Goal: Task Accomplishment & Management: Manage account settings

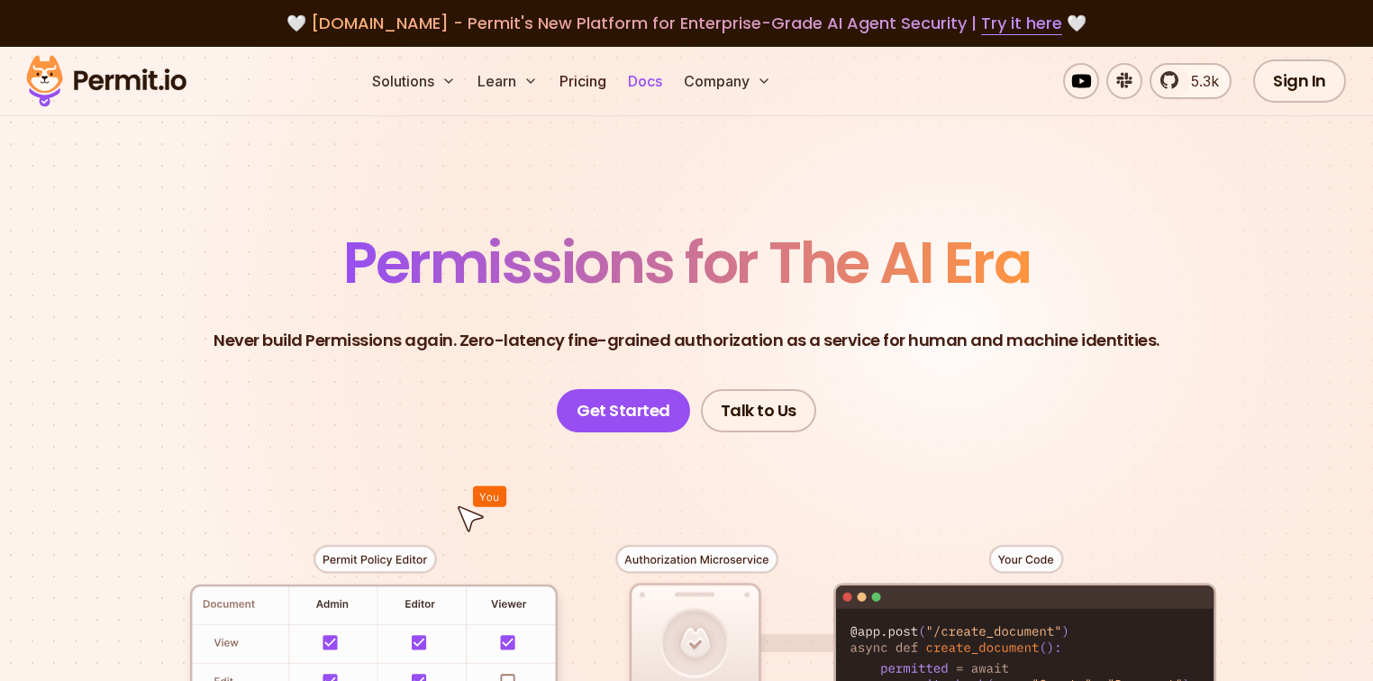
click at [669, 85] on link "Docs" at bounding box center [645, 81] width 49 height 36
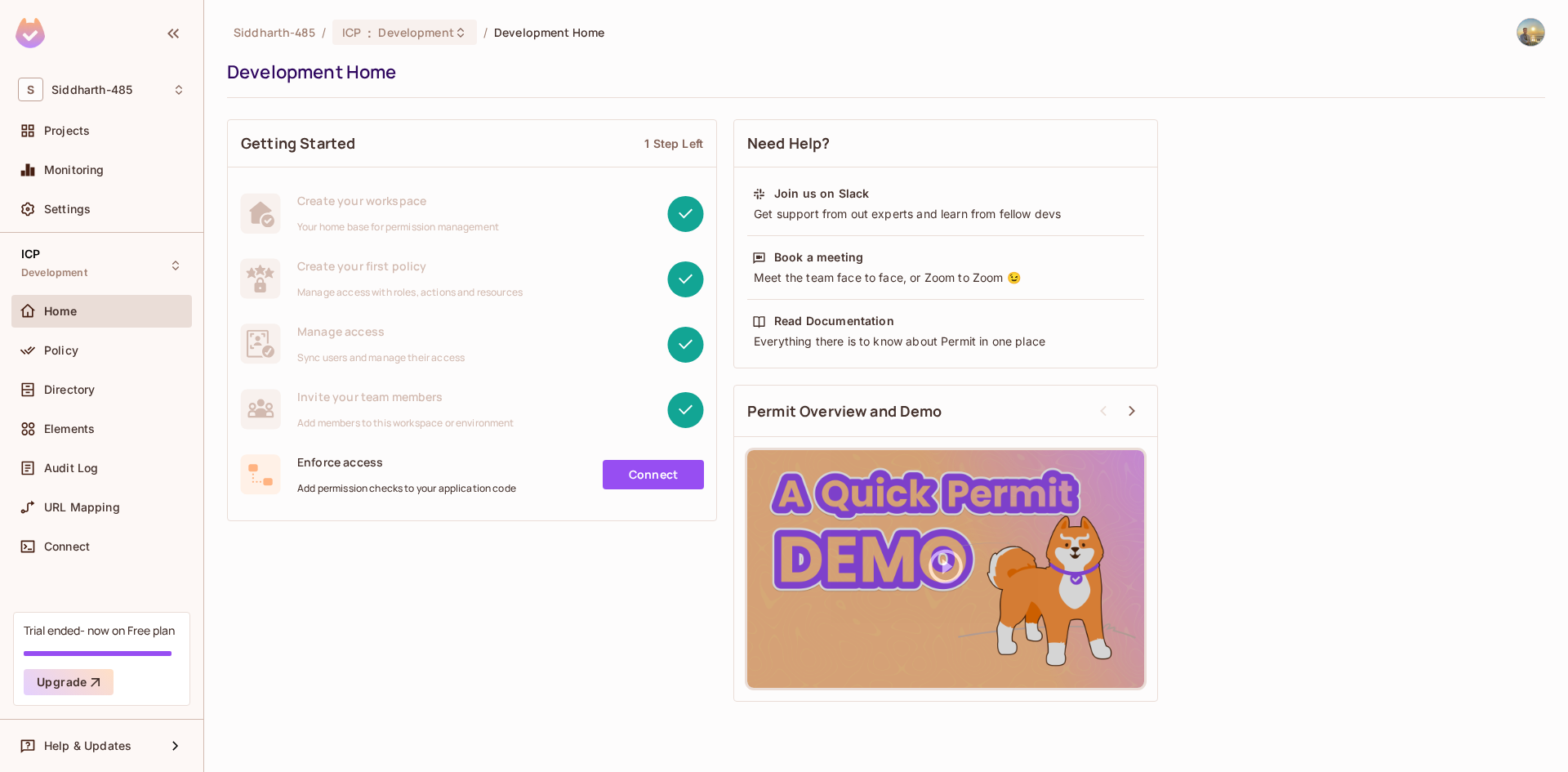
click at [61, 445] on div "Elements" at bounding box center [102, 432] width 180 height 39
click at [61, 456] on div "Audit Log" at bounding box center [102, 468] width 180 height 33
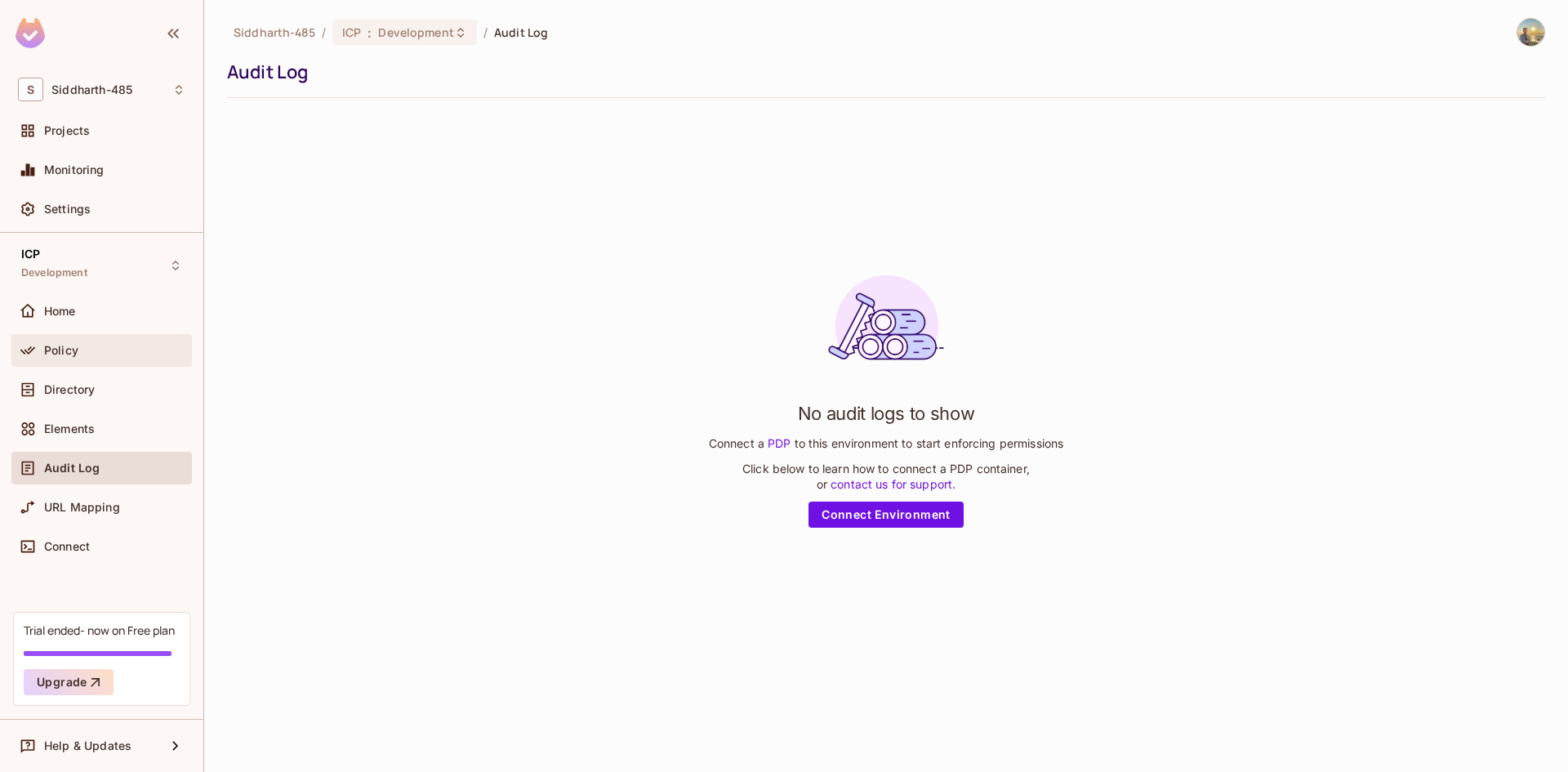
click at [62, 354] on span "Policy" at bounding box center [62, 350] width 34 height 13
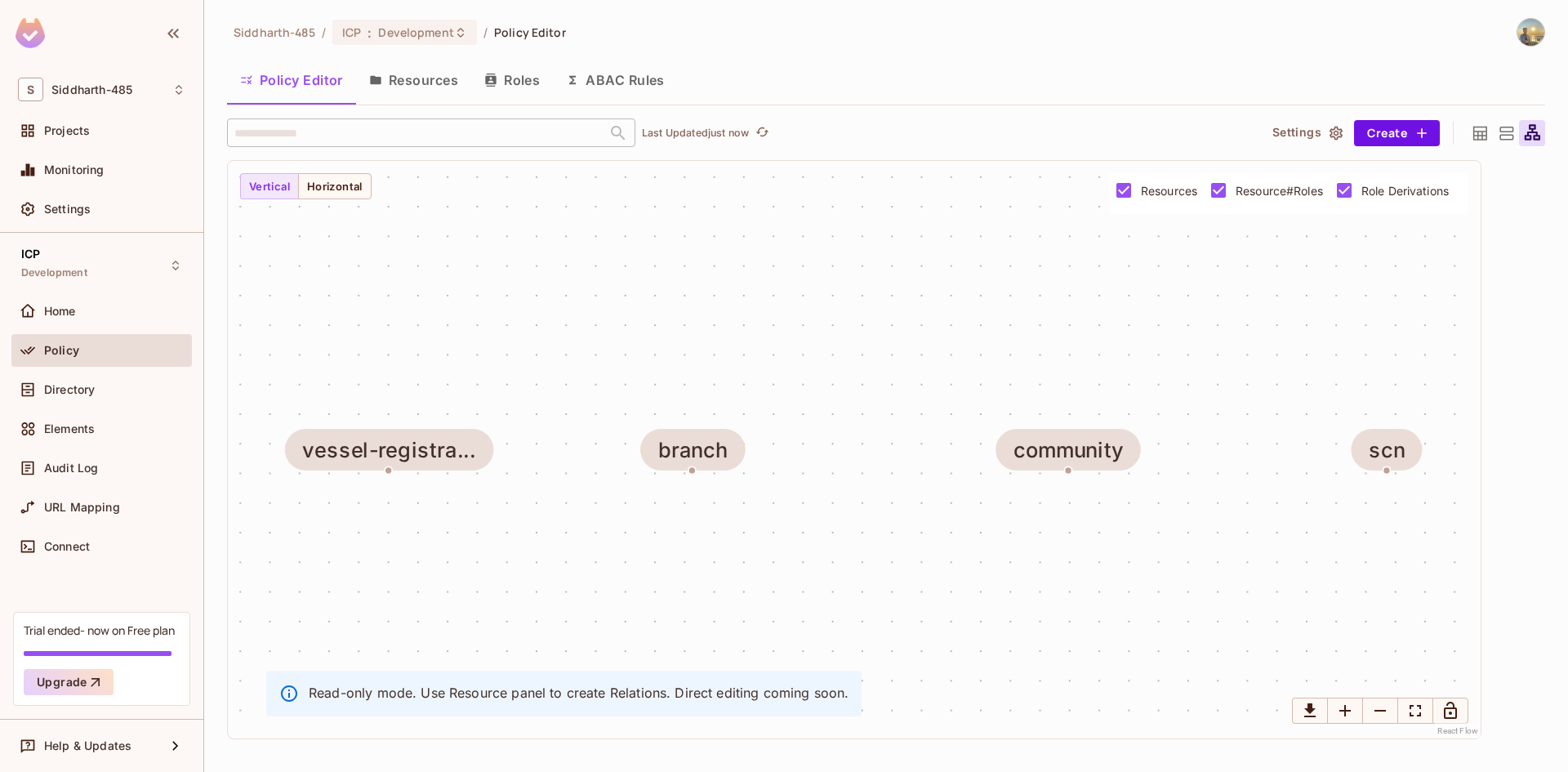
click at [404, 95] on button "Resources" at bounding box center [414, 80] width 115 height 41
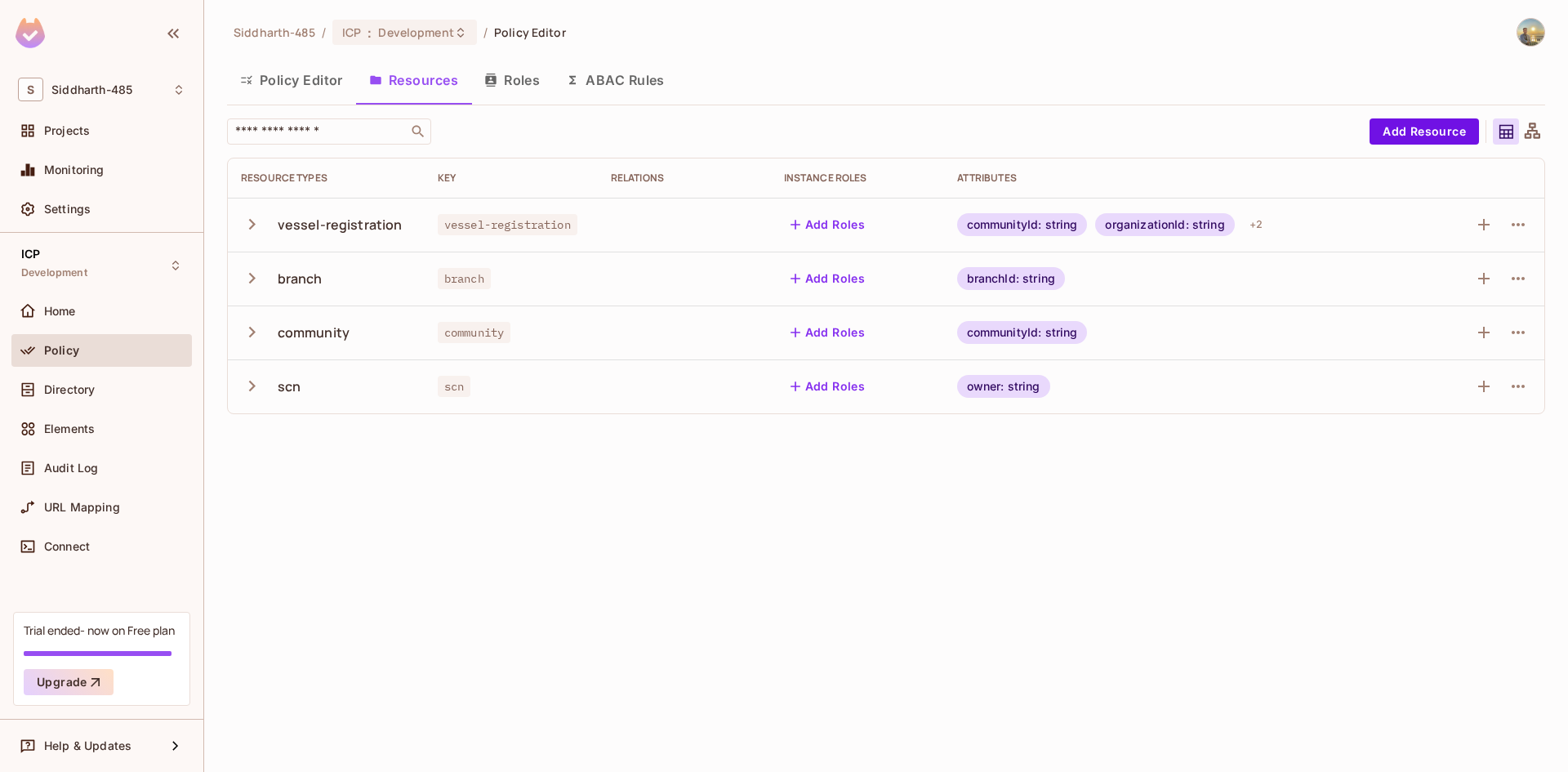
click at [259, 228] on icon "button" at bounding box center [252, 224] width 22 height 22
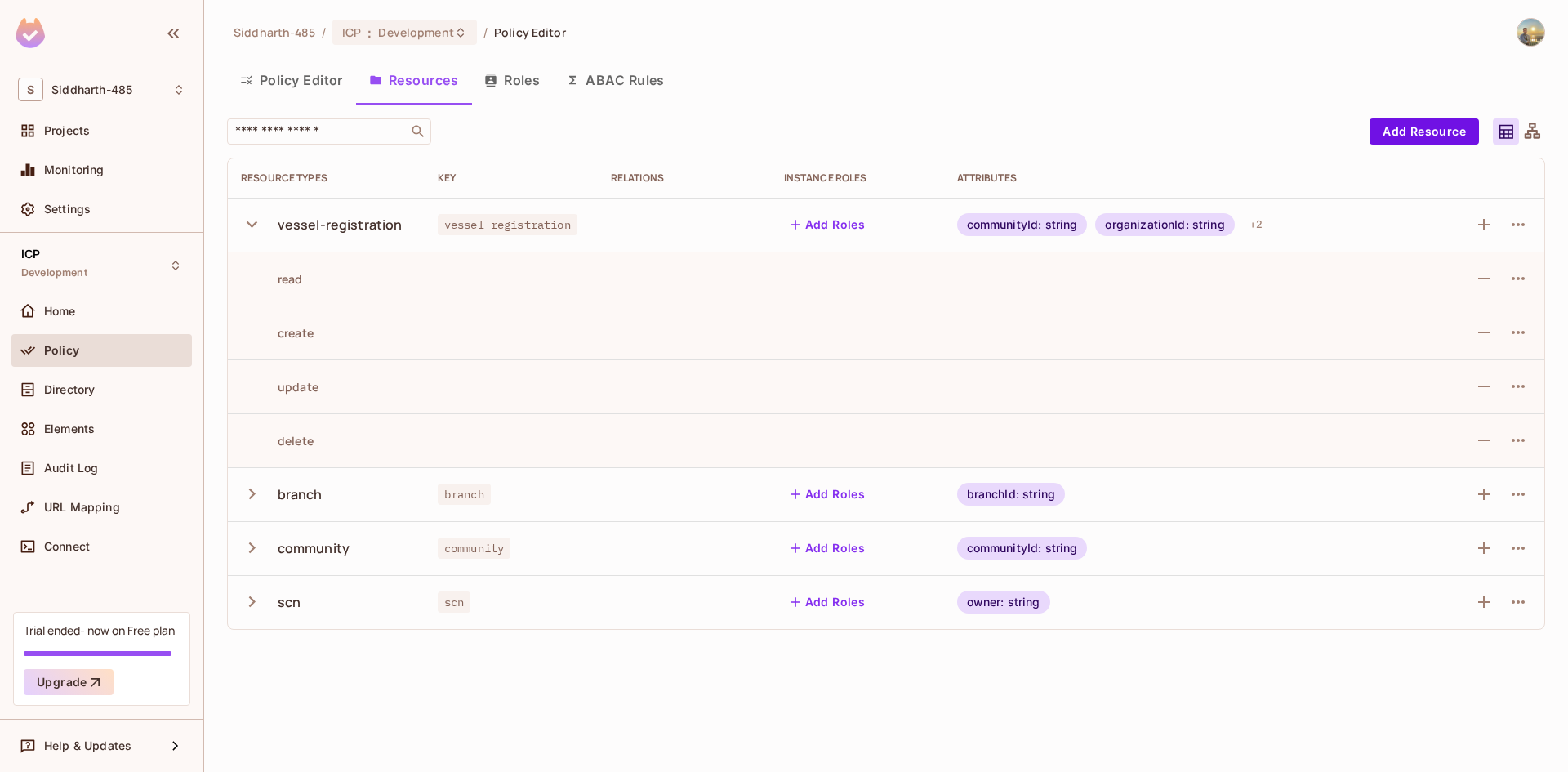
click at [521, 81] on button "Roles" at bounding box center [512, 80] width 82 height 41
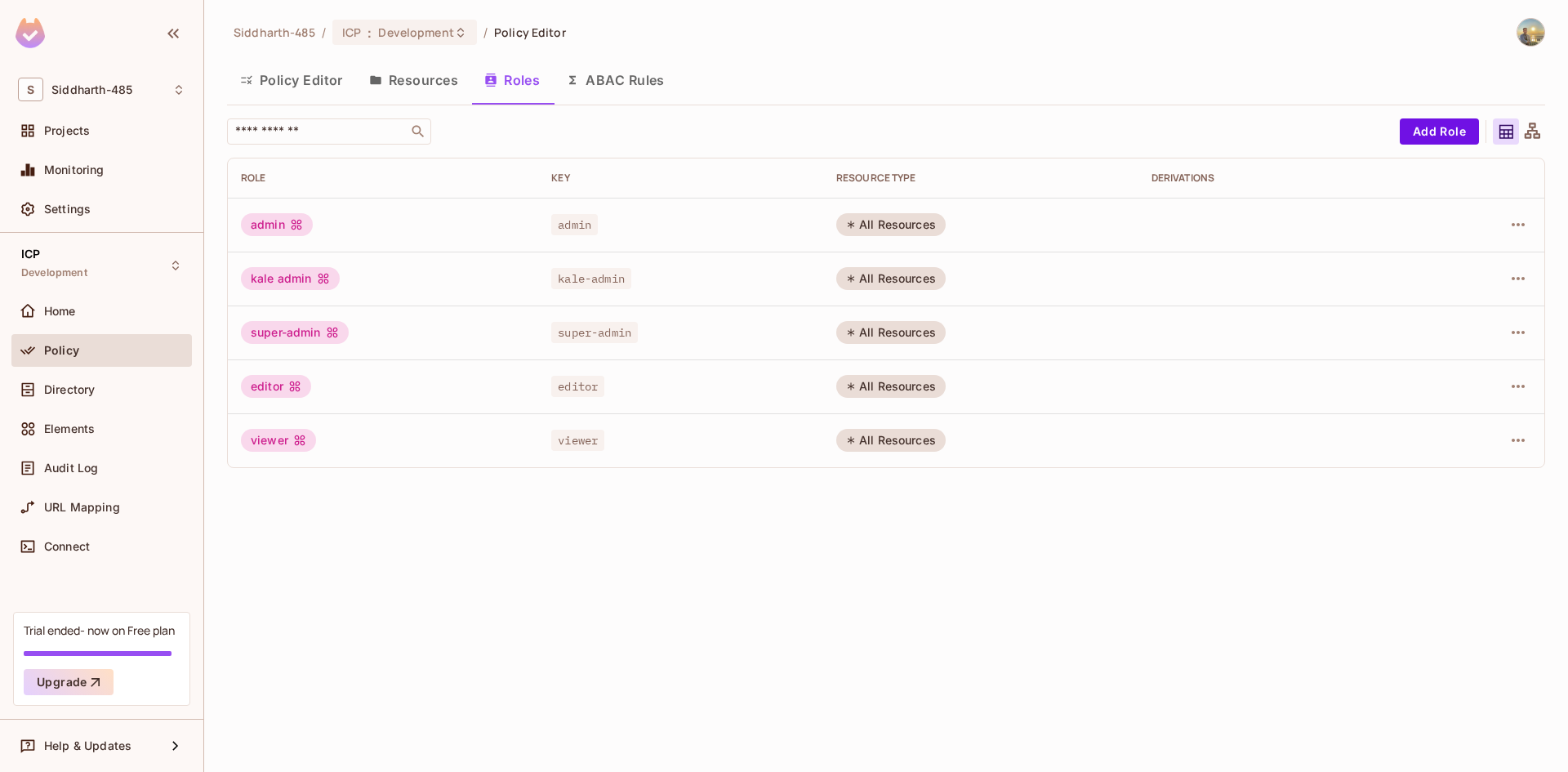
click at [317, 78] on button "Policy Editor" at bounding box center [291, 80] width 129 height 41
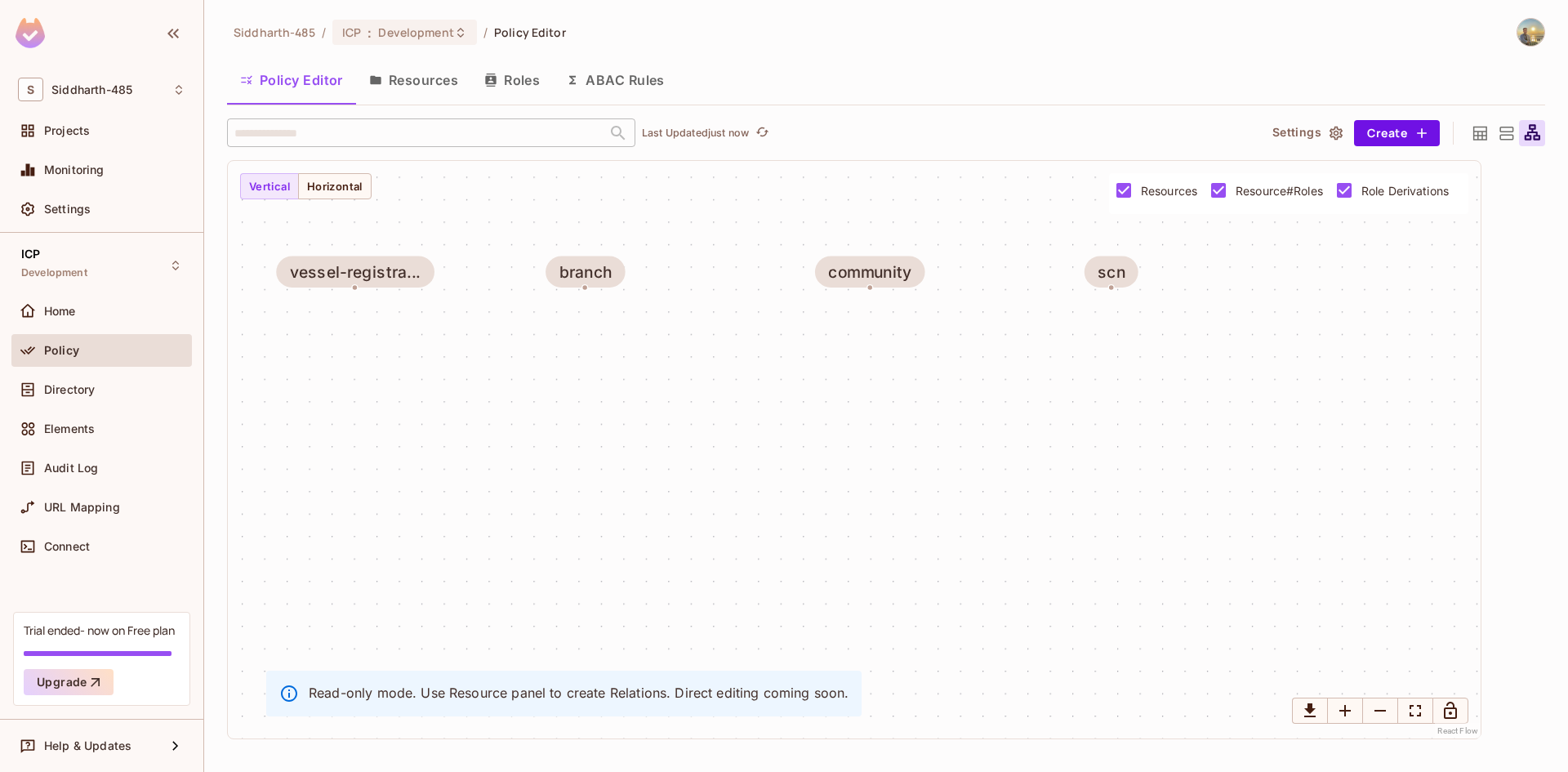
click at [1478, 139] on icon at bounding box center [1480, 132] width 14 height 14
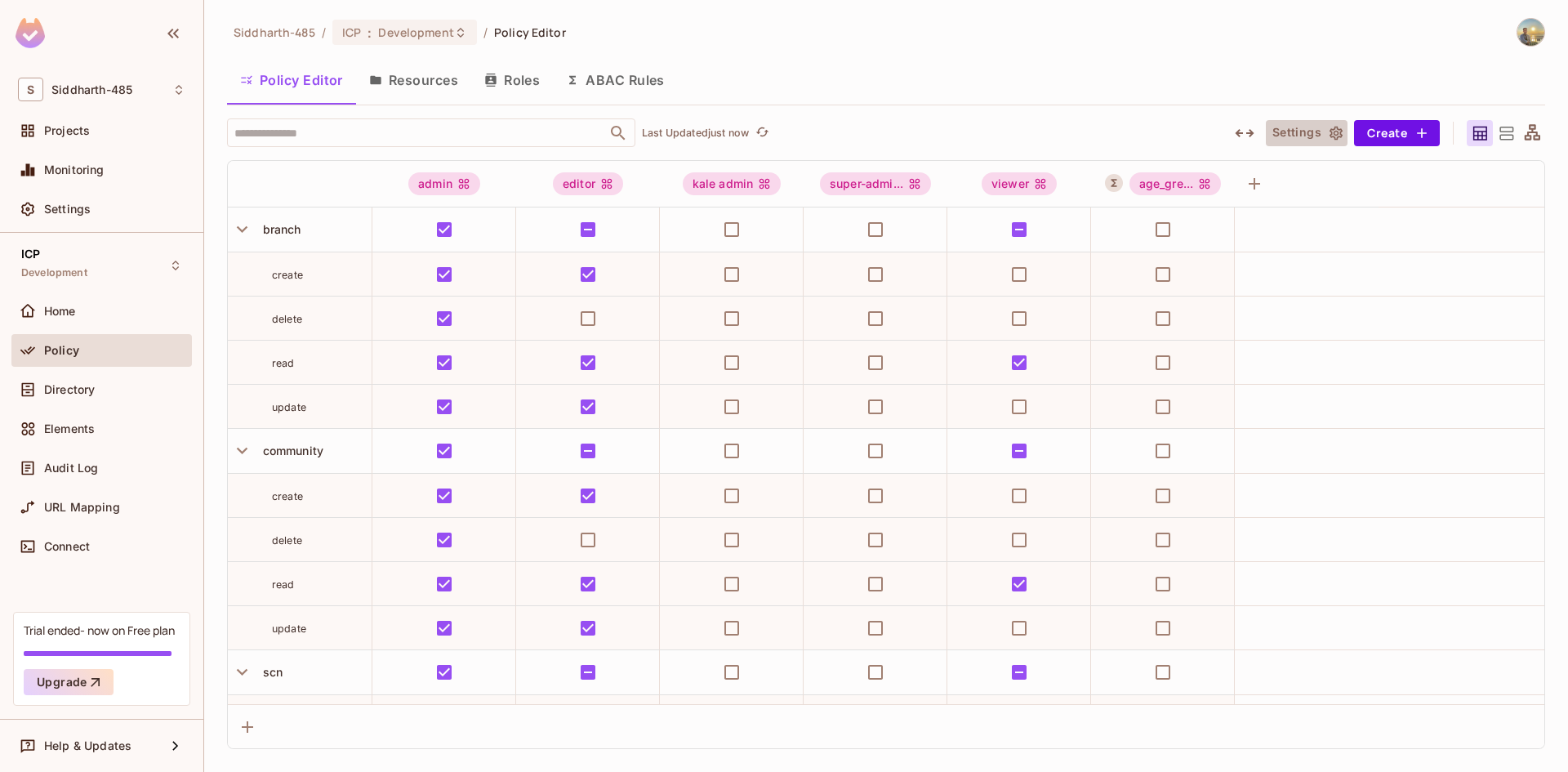
click at [1297, 129] on button "Settings" at bounding box center [1307, 132] width 82 height 26
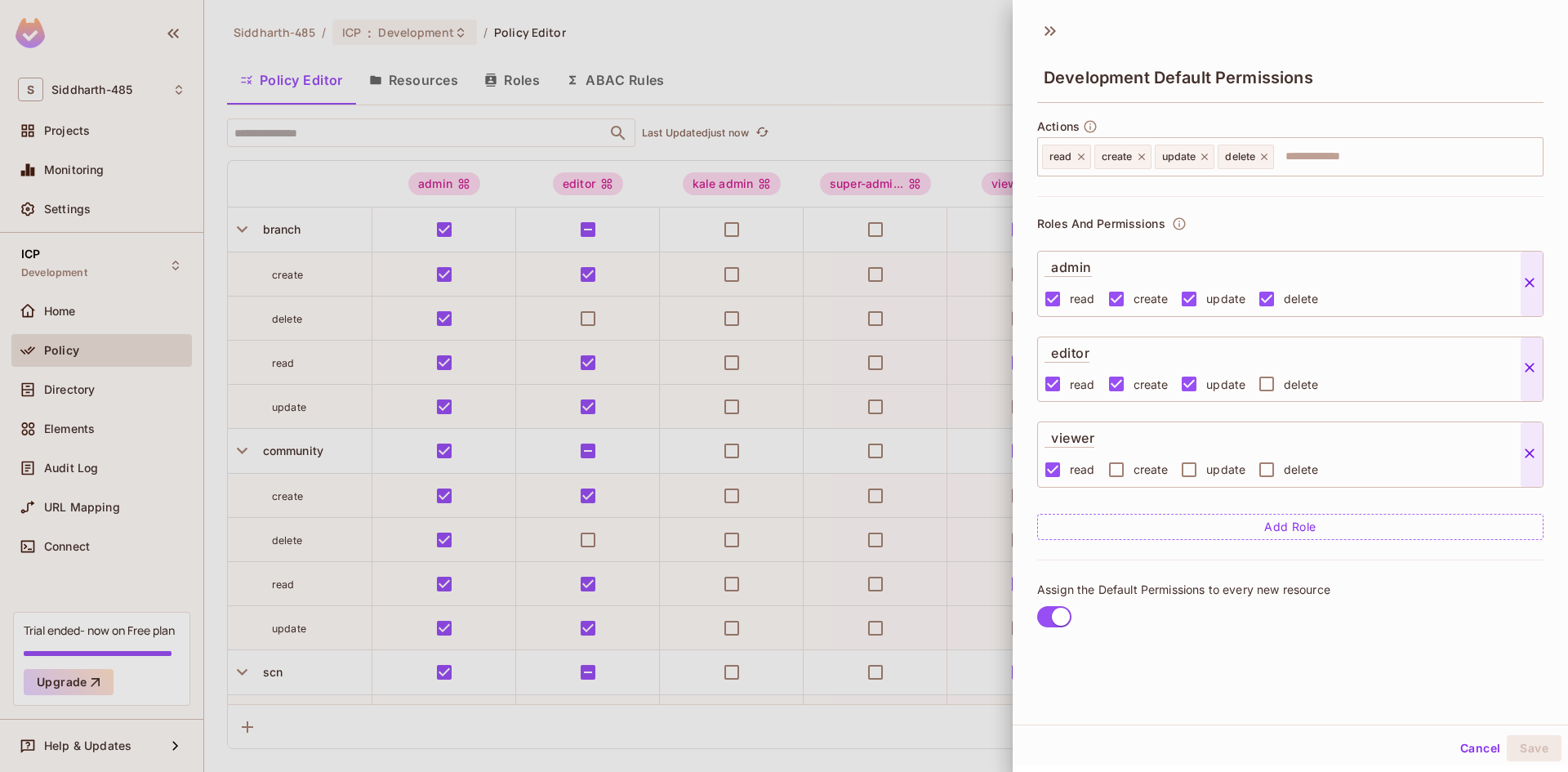
click at [758, 269] on div at bounding box center [784, 386] width 1568 height 772
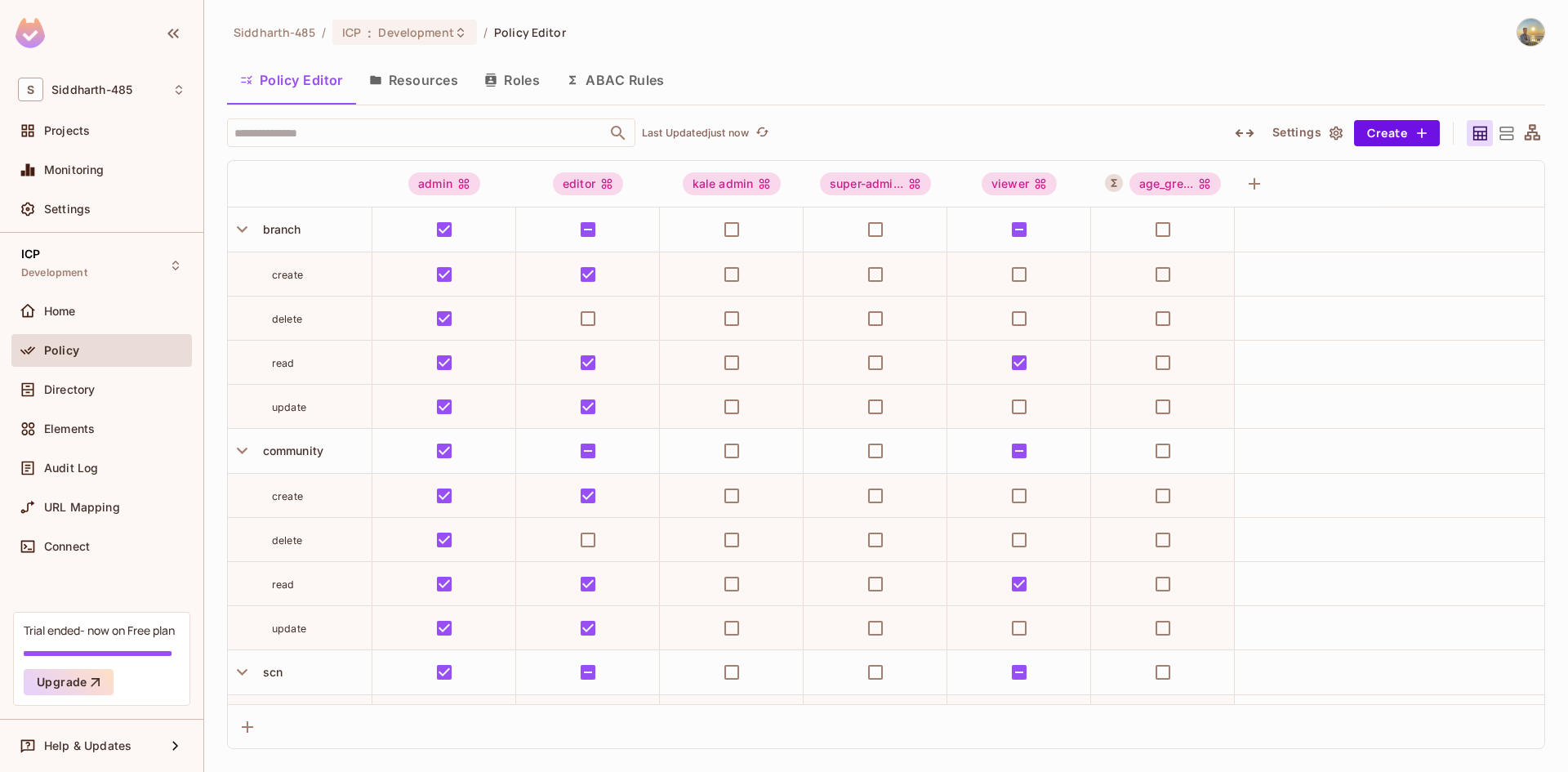
click at [1508, 142] on icon at bounding box center [1506, 133] width 21 height 21
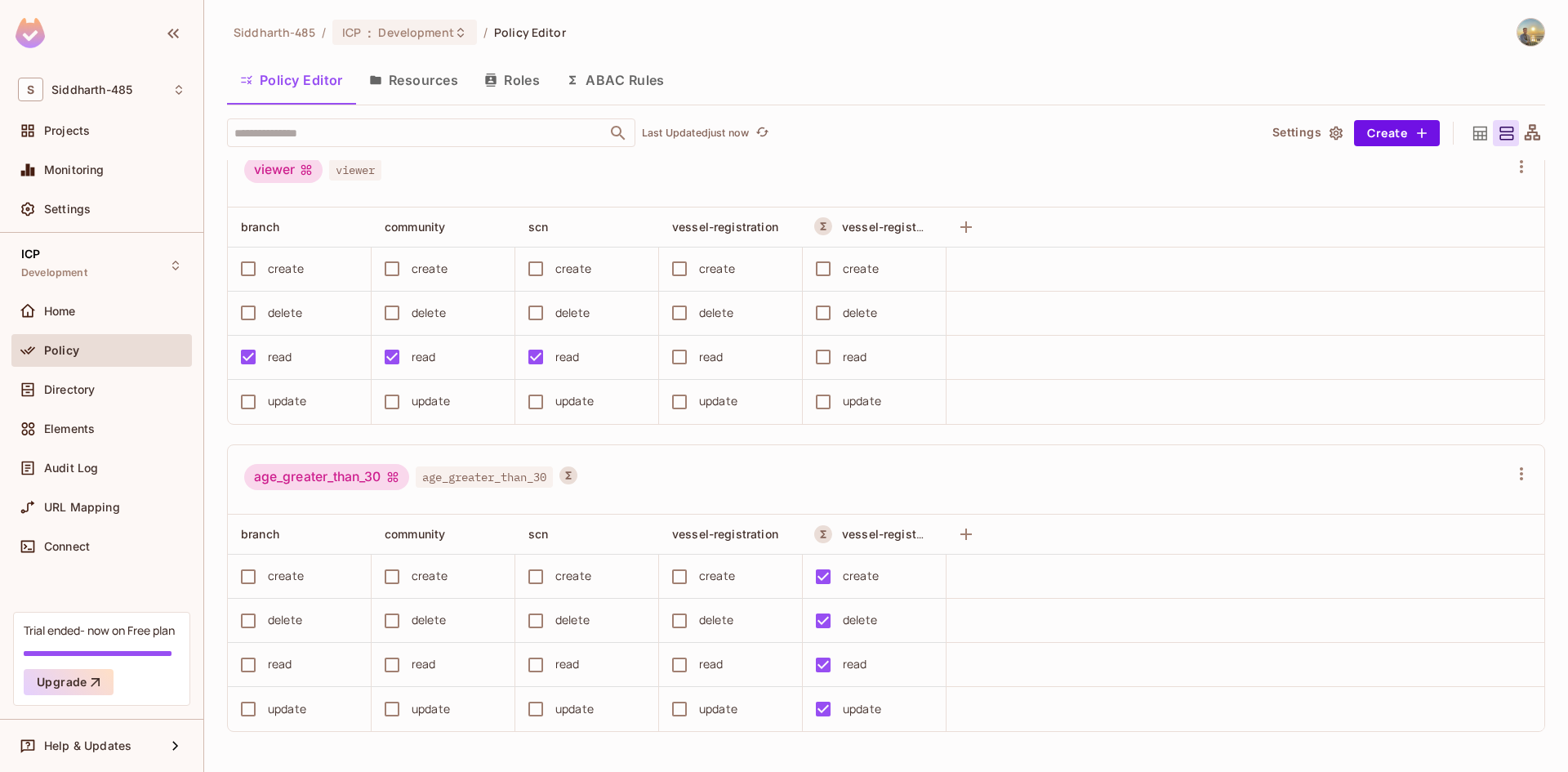
scroll to position [1, 0]
click at [96, 530] on div "Connect" at bounding box center [102, 546] width 180 height 33
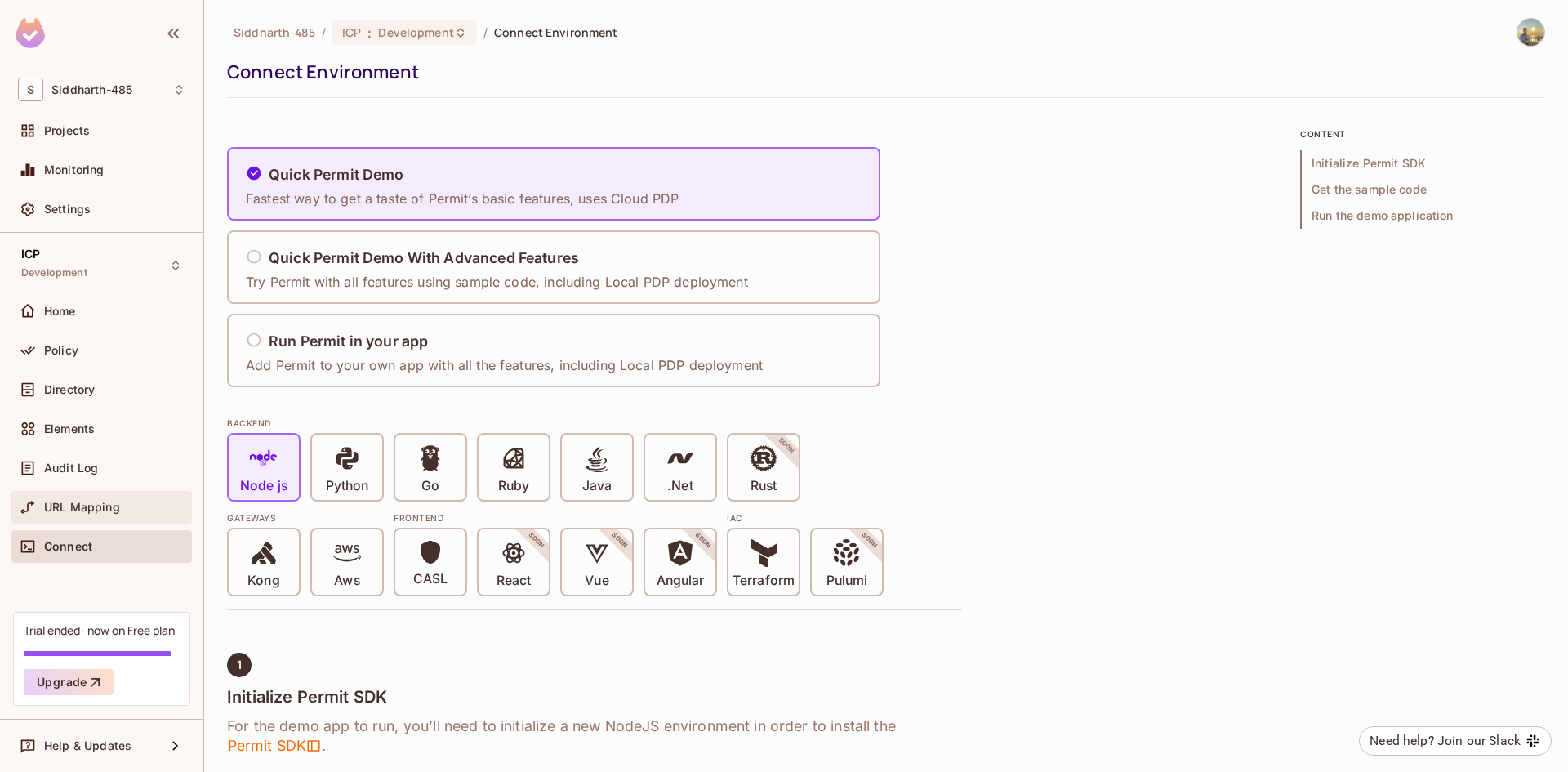
click at [93, 513] on span "URL Mapping" at bounding box center [83, 507] width 76 height 13
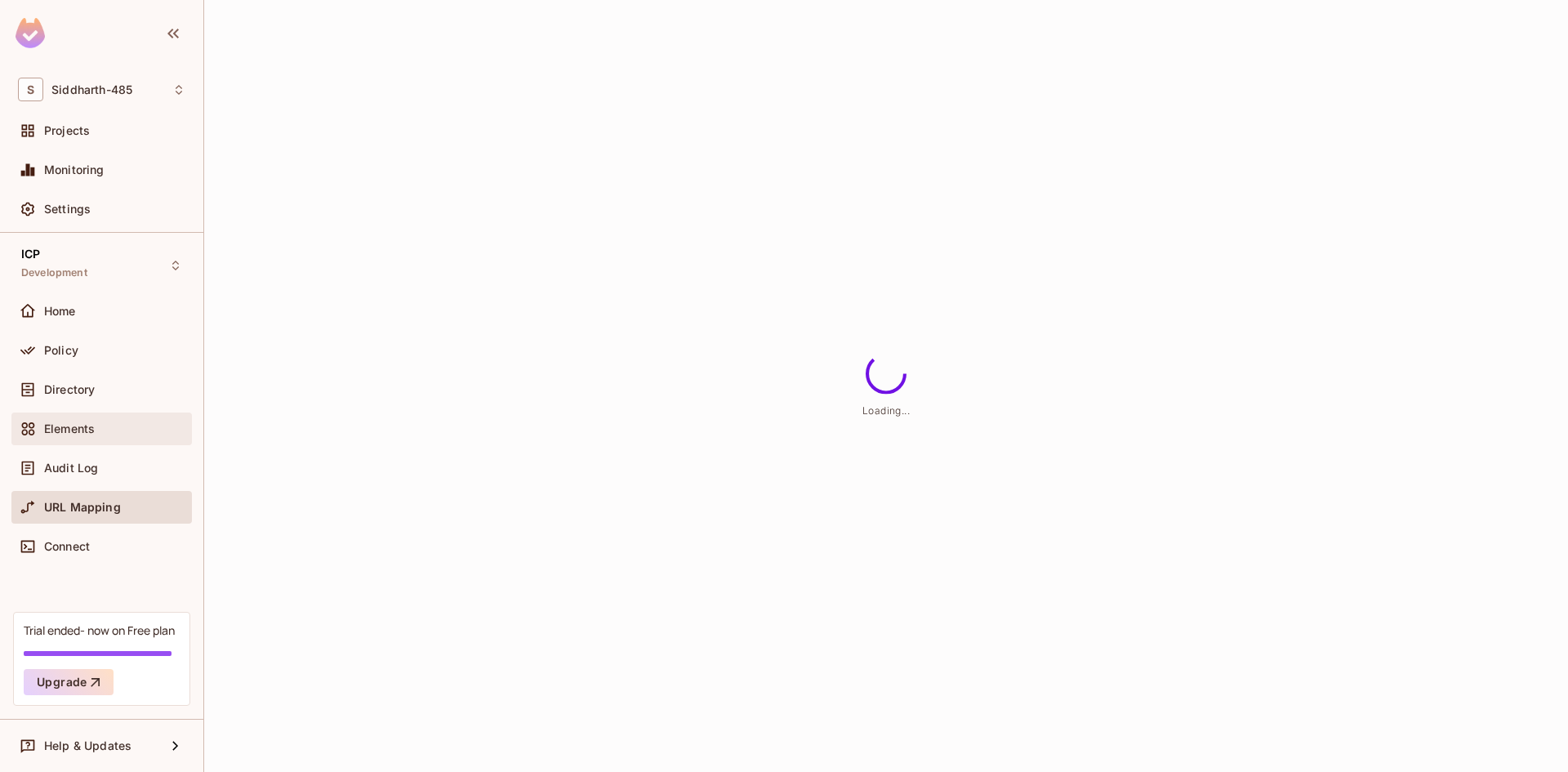
click at [82, 442] on div "Elements" at bounding box center [102, 429] width 180 height 33
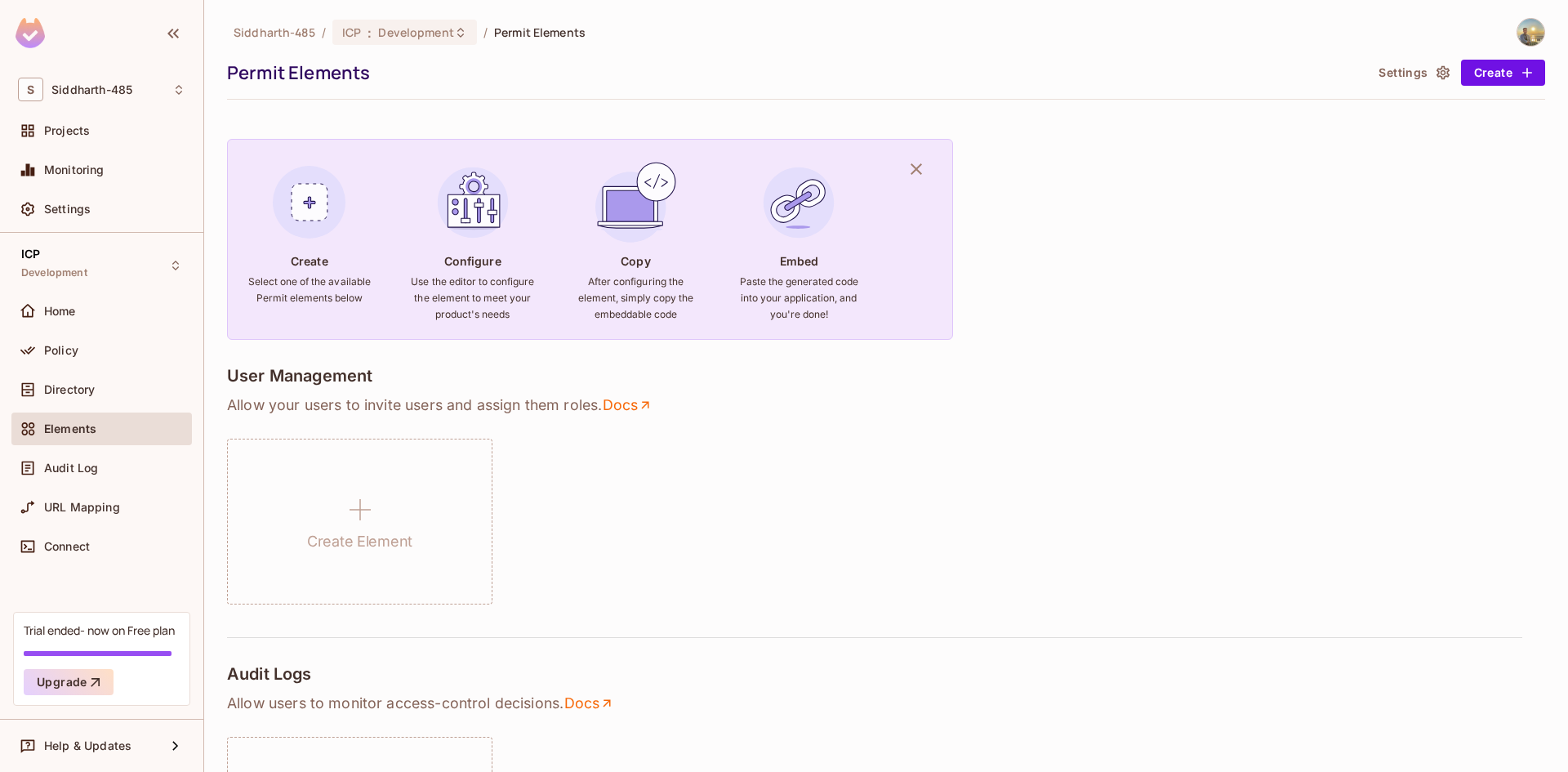
click at [86, 371] on div "Policy" at bounding box center [102, 353] width 180 height 39
click at [83, 392] on span "Directory" at bounding box center [70, 389] width 51 height 13
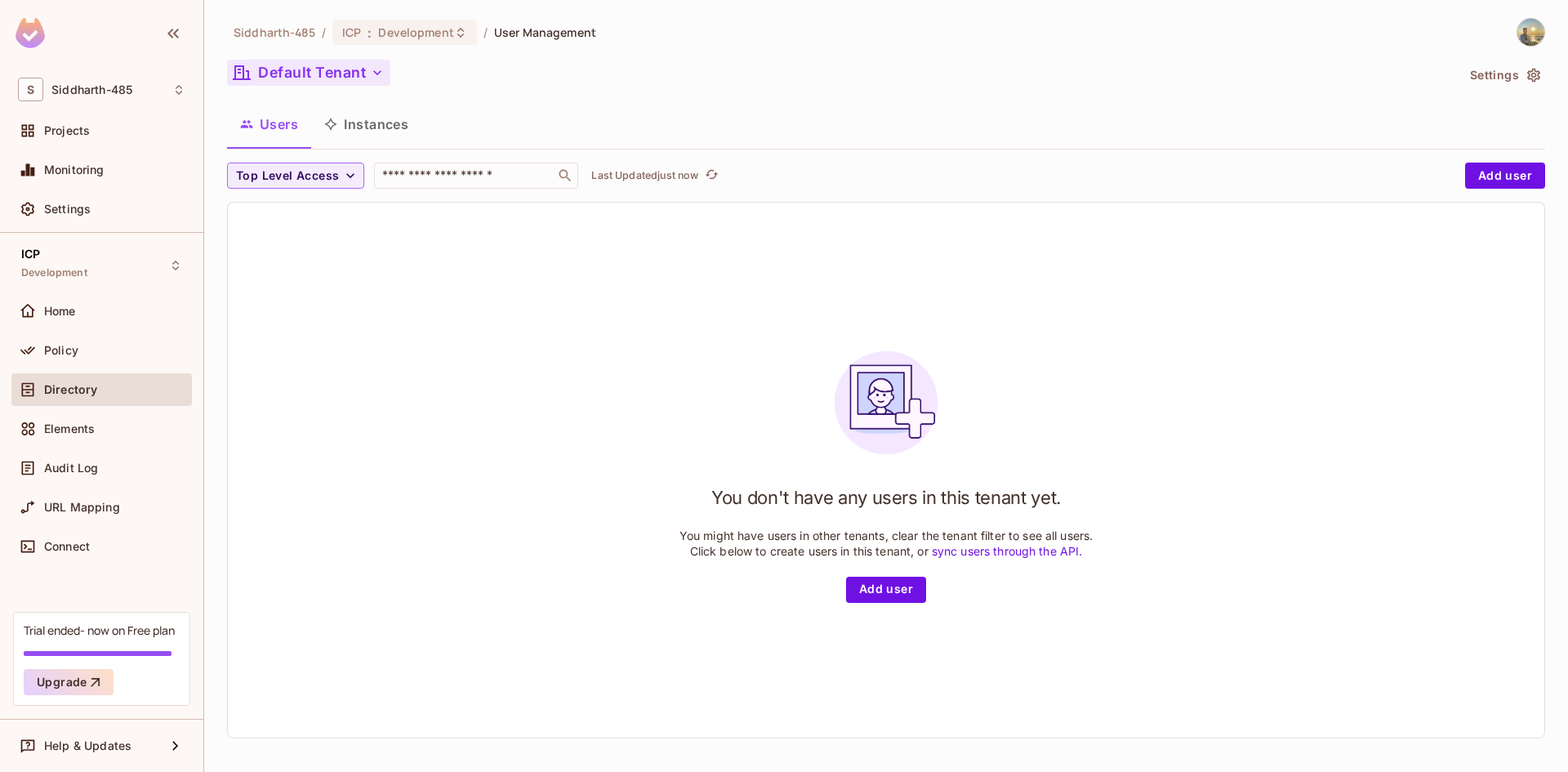
click at [363, 73] on button "Default Tenant" at bounding box center [308, 73] width 163 height 26
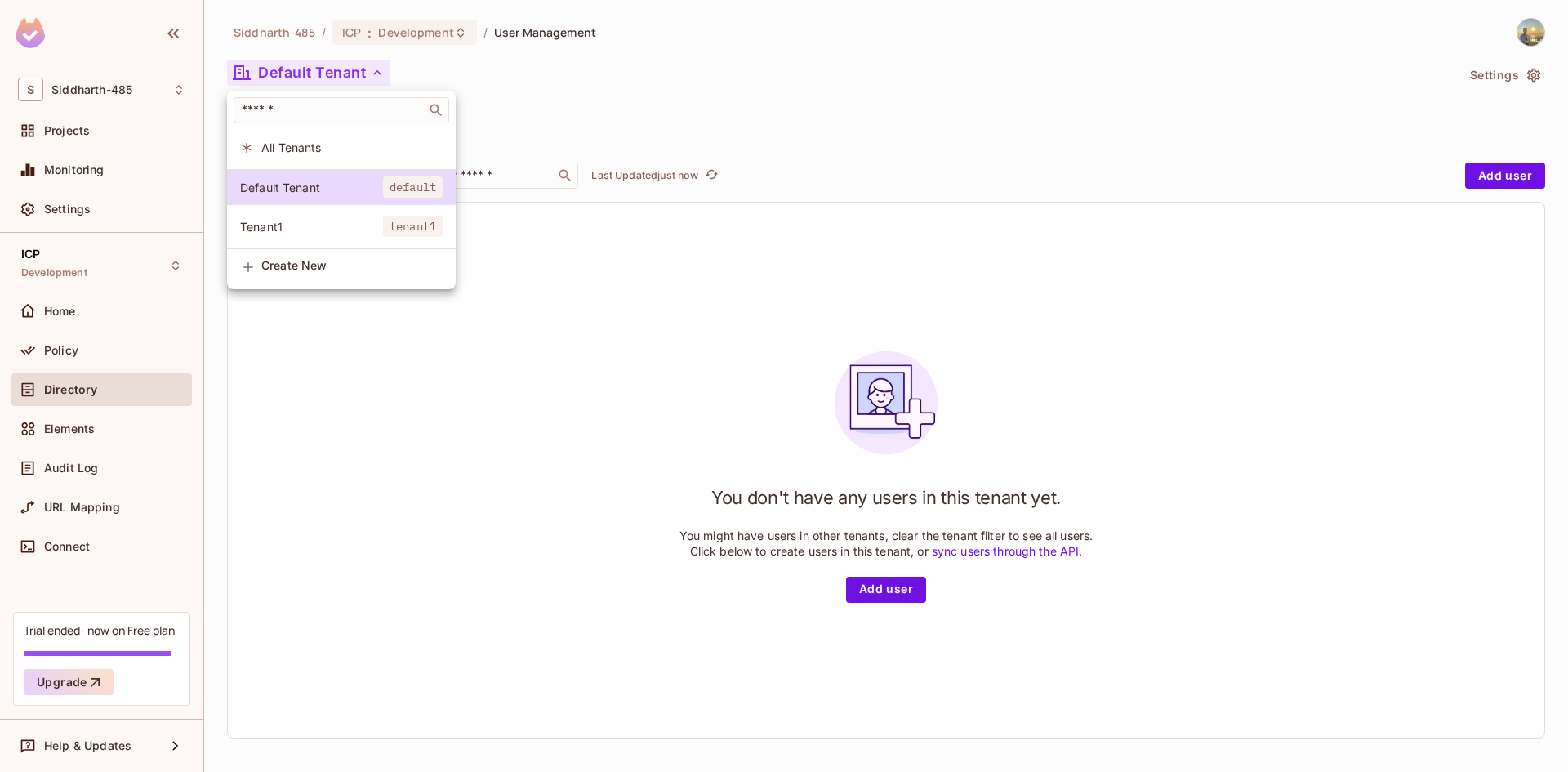
click at [333, 226] on span "Tenant1" at bounding box center [312, 226] width 143 height 15
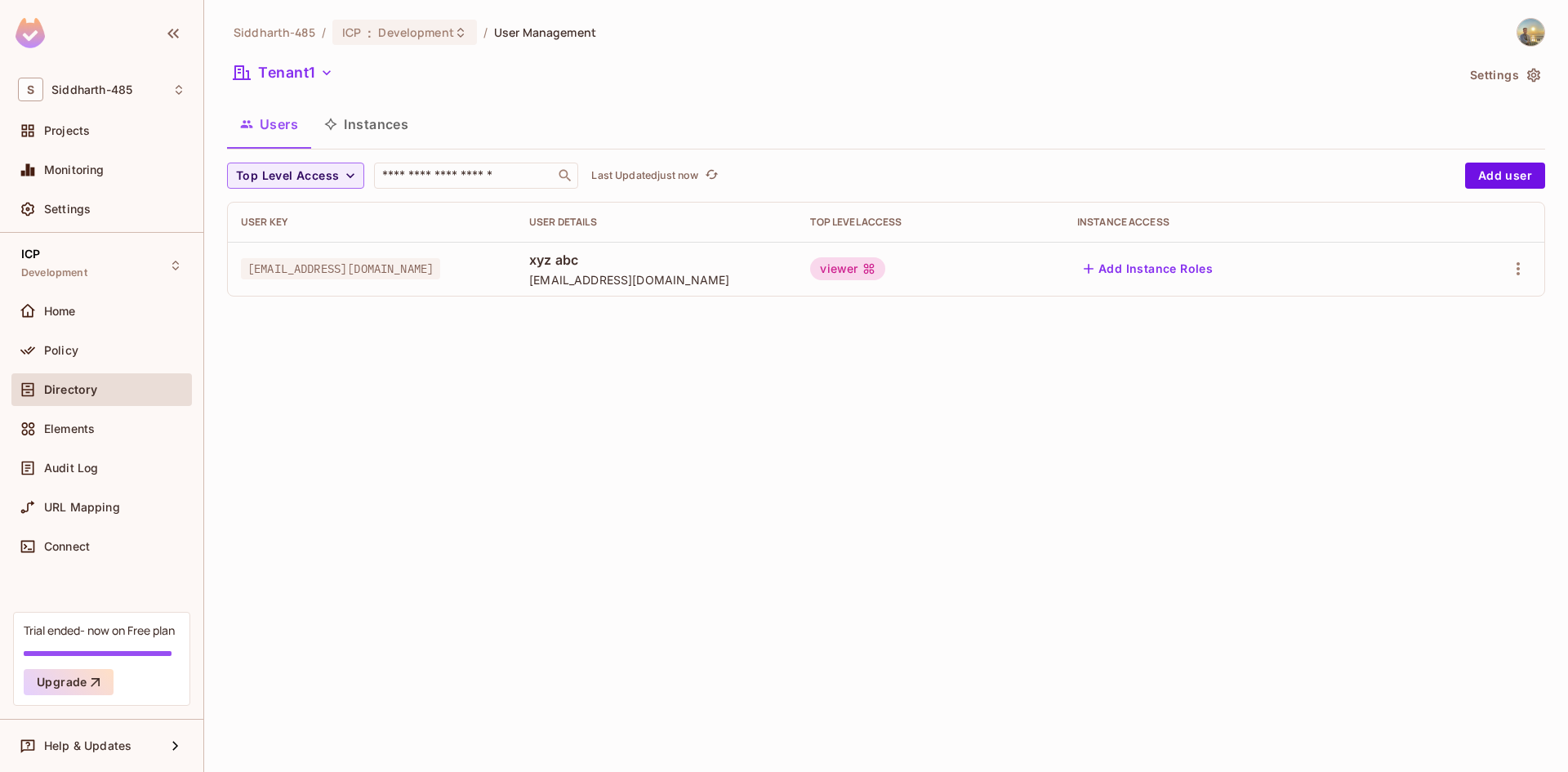
click at [375, 267] on div "[EMAIL_ADDRESS][DOMAIN_NAME]" at bounding box center [372, 269] width 262 height 16
click at [1512, 268] on icon "button" at bounding box center [1518, 269] width 20 height 20
click at [1466, 305] on li "Edit" at bounding box center [1447, 307] width 144 height 36
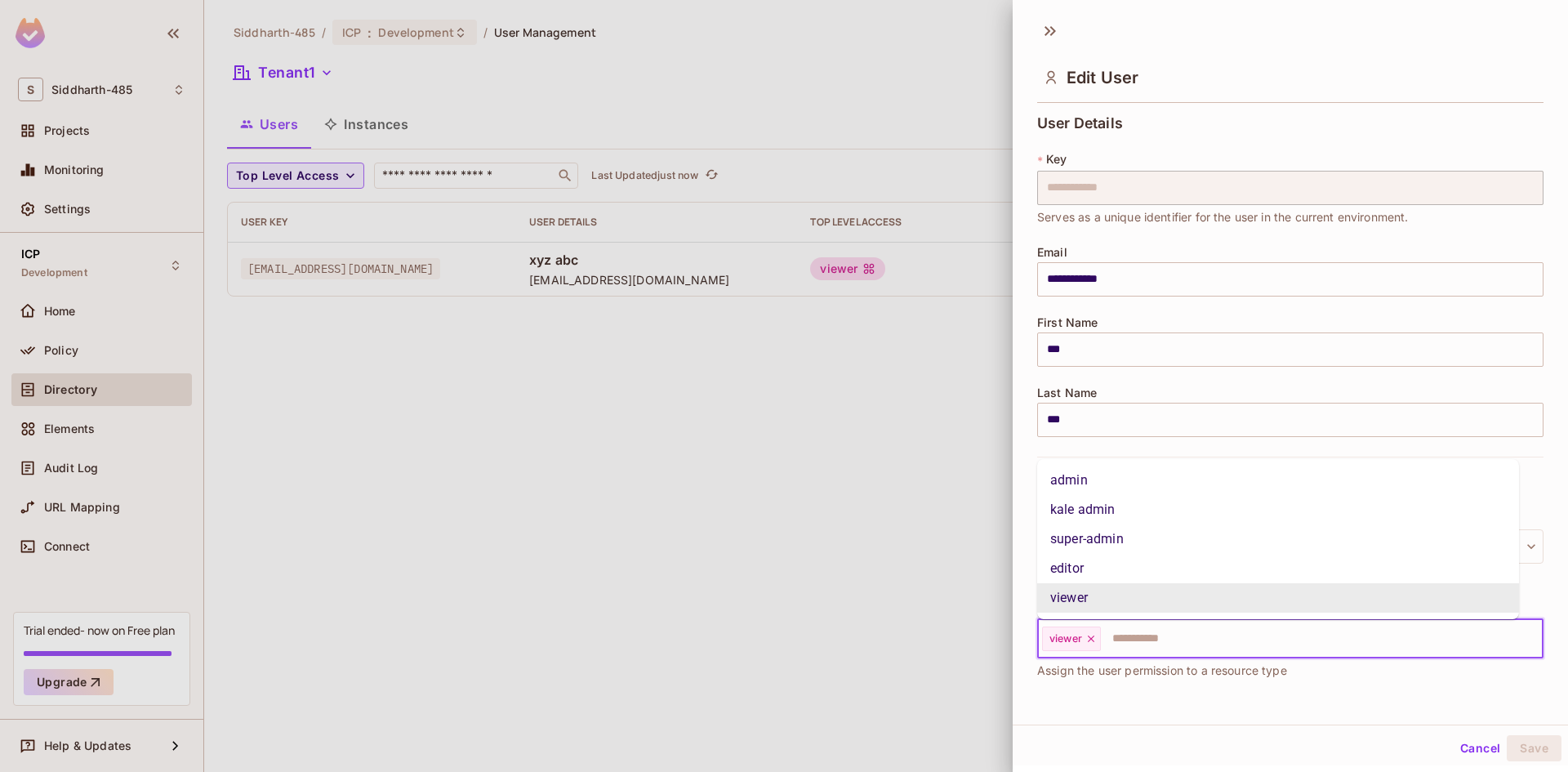
click at [1116, 642] on input "text" at bounding box center [1307, 639] width 409 height 33
click at [1064, 678] on span "Assign the user permission to a resource type" at bounding box center [1163, 670] width 250 height 18
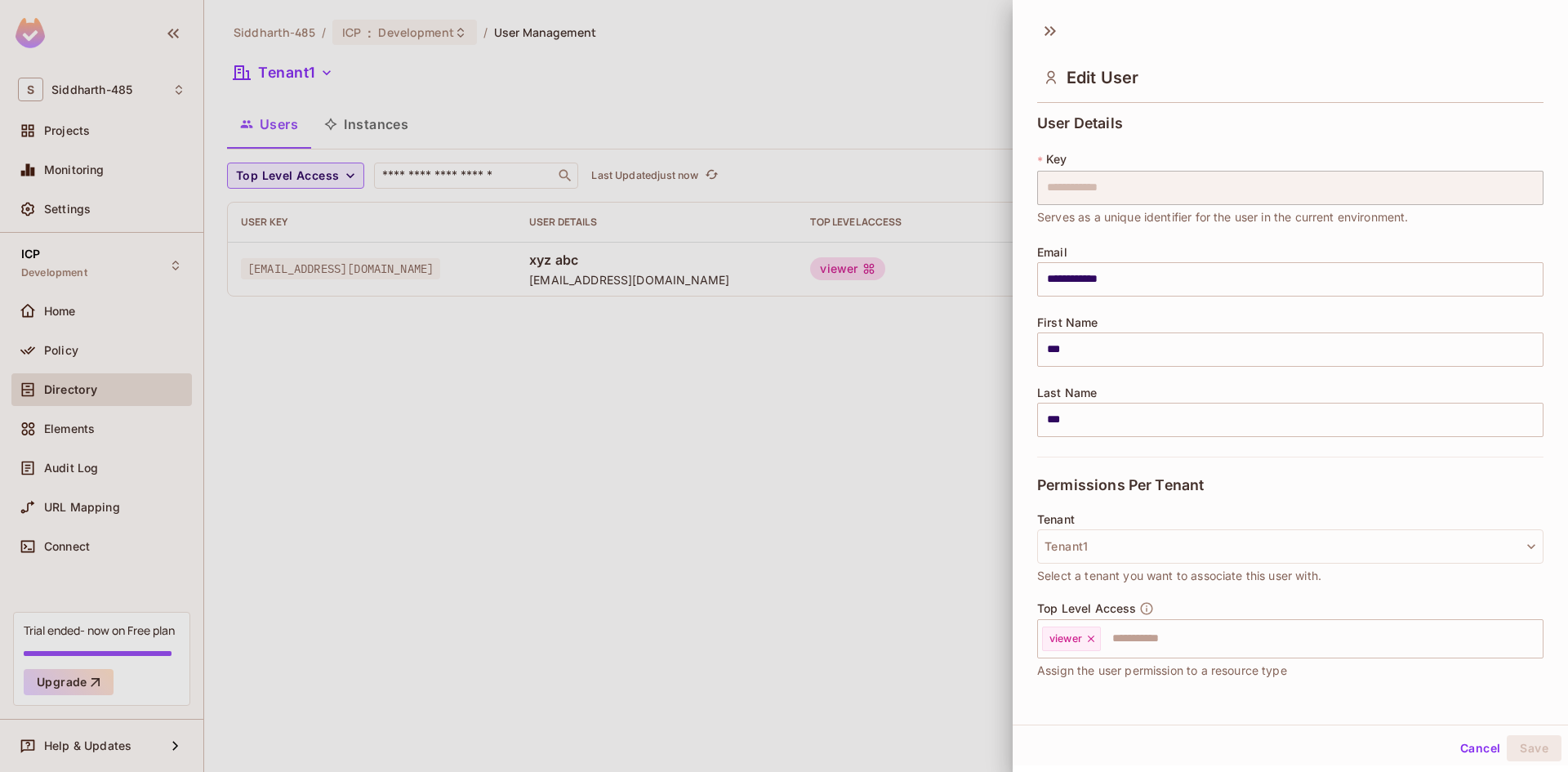
click at [890, 525] on div at bounding box center [784, 386] width 1568 height 772
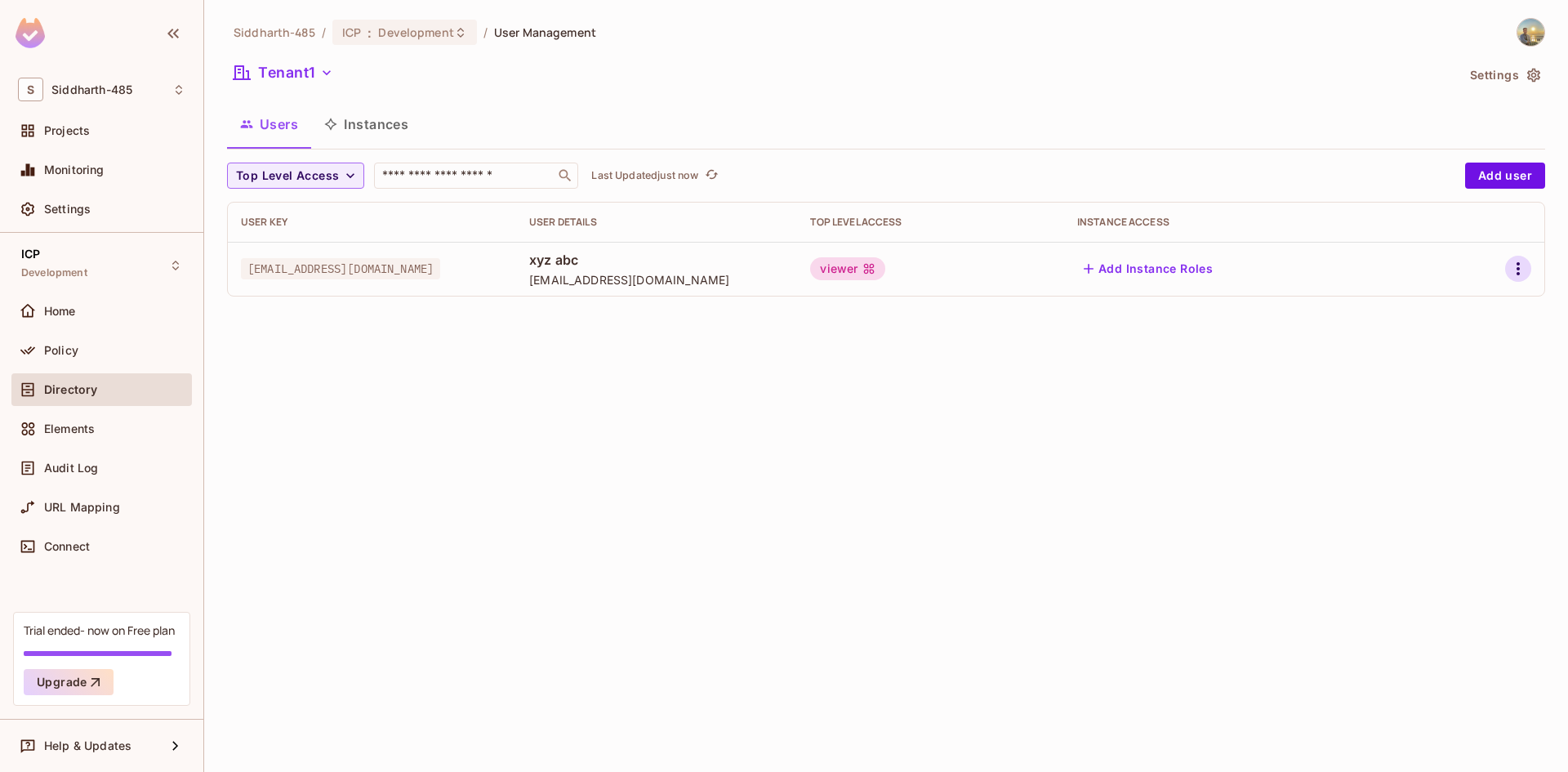
click at [1512, 277] on icon "button" at bounding box center [1518, 269] width 20 height 20
click at [355, 129] on div at bounding box center [784, 386] width 1568 height 772
click at [379, 119] on button "Instances" at bounding box center [366, 123] width 111 height 41
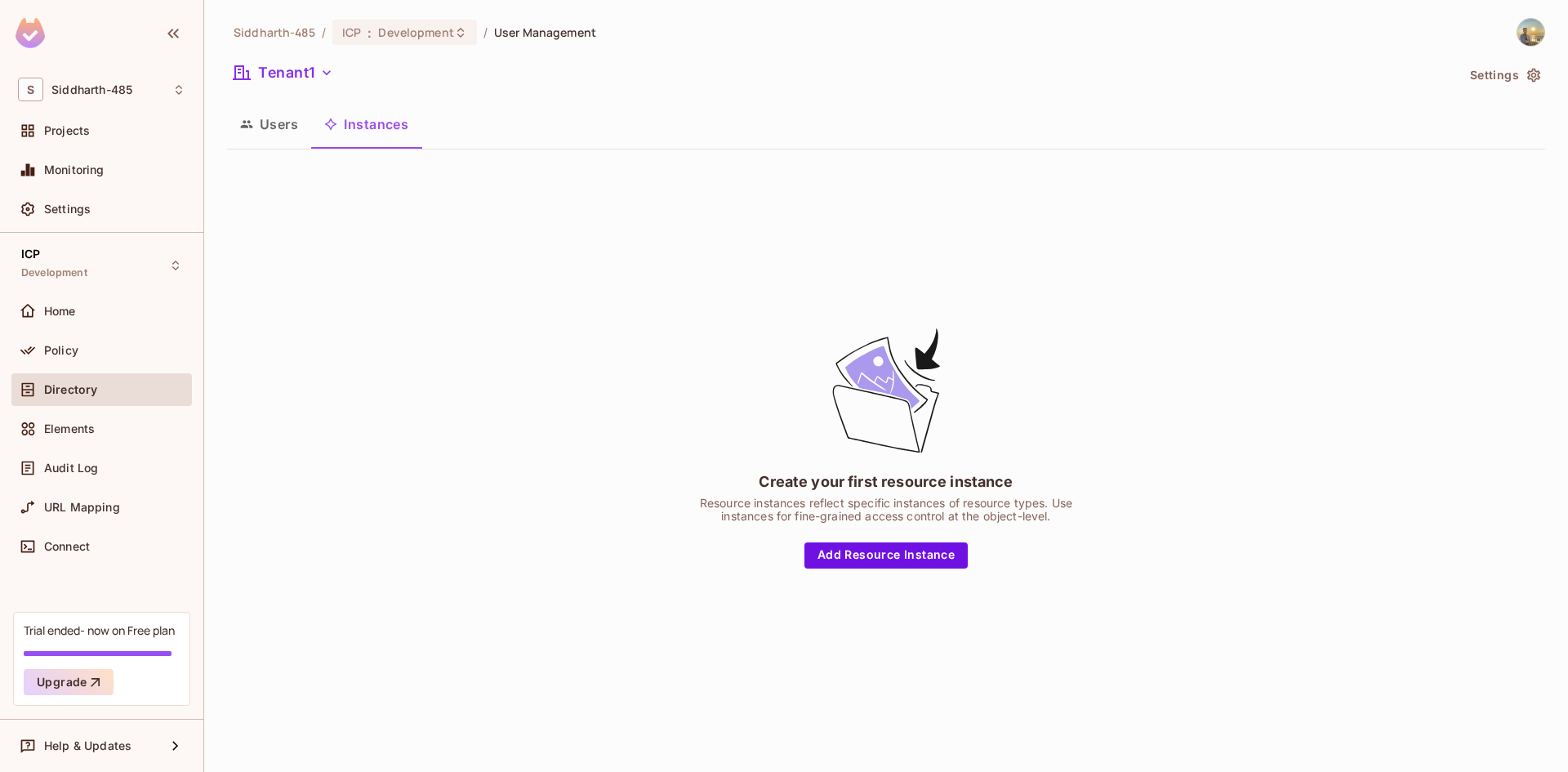
click at [325, 132] on button "Instances" at bounding box center [366, 123] width 111 height 41
click at [291, 130] on button "Users" at bounding box center [268, 123] width 84 height 41
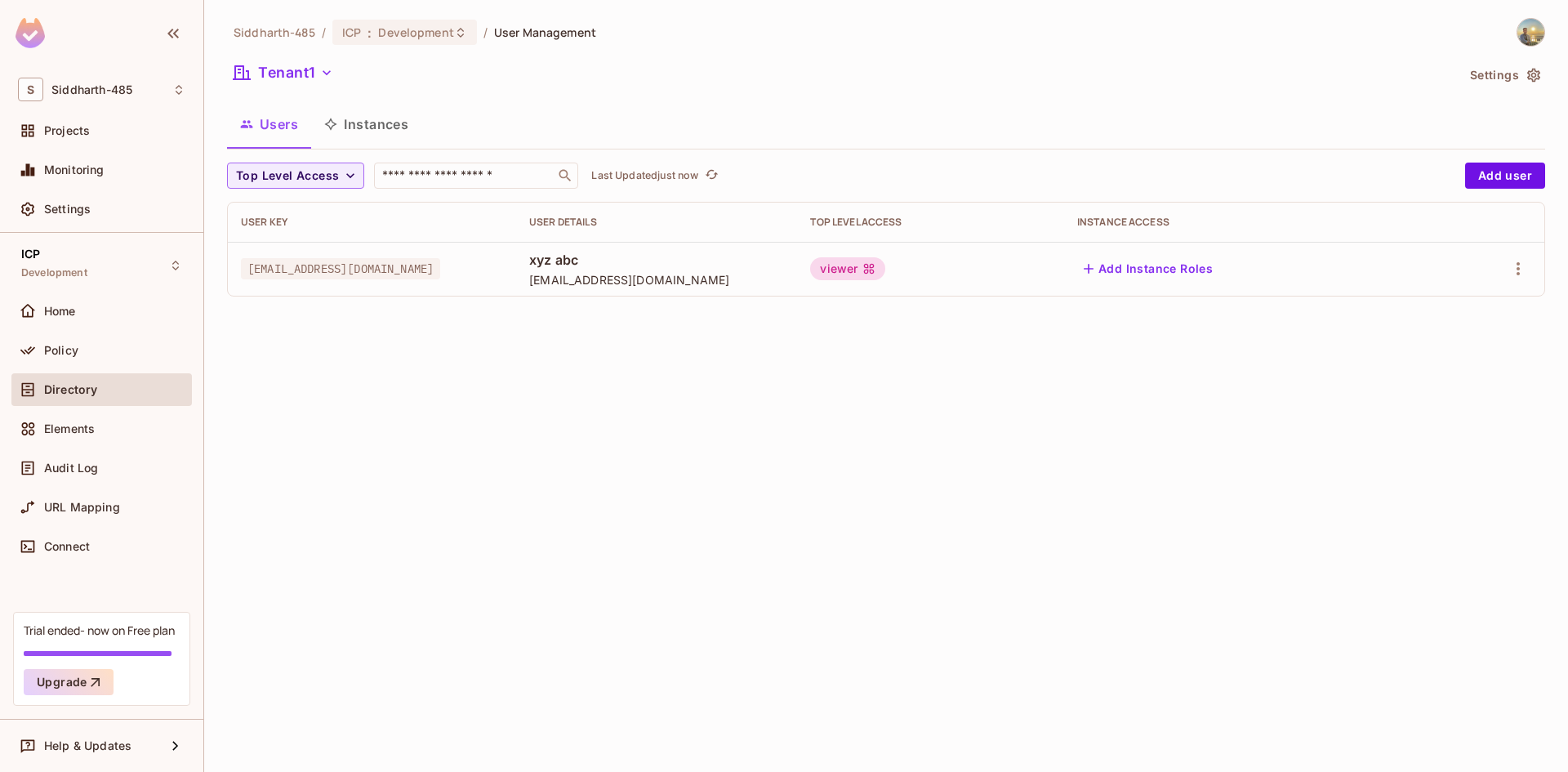
click at [411, 258] on td "[EMAIL_ADDRESS][DOMAIN_NAME]" at bounding box center [372, 269] width 288 height 54
click at [1505, 273] on button "button" at bounding box center [1518, 269] width 26 height 26
click at [1464, 312] on li "Edit" at bounding box center [1447, 307] width 144 height 36
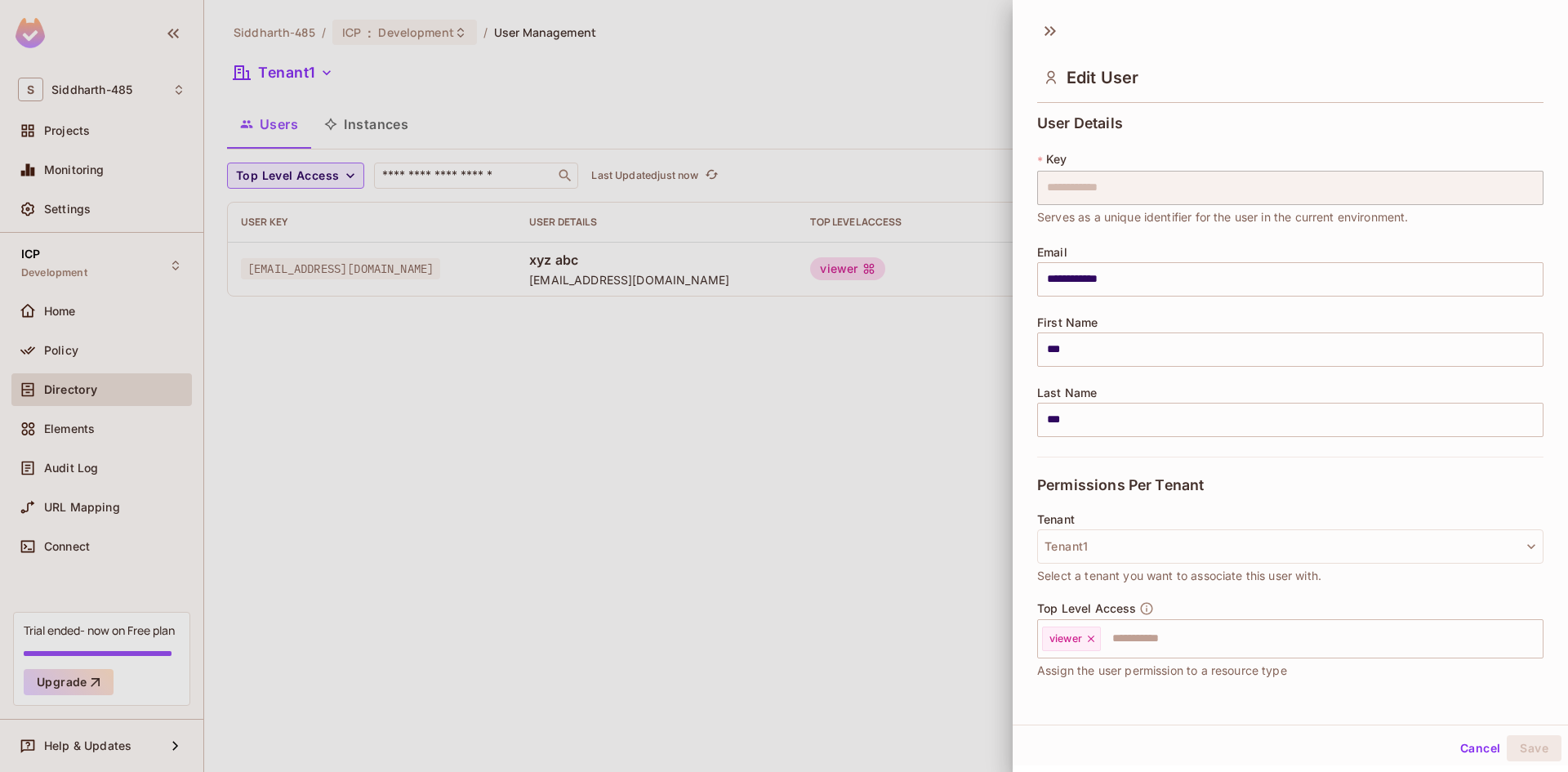
scroll to position [111, 0]
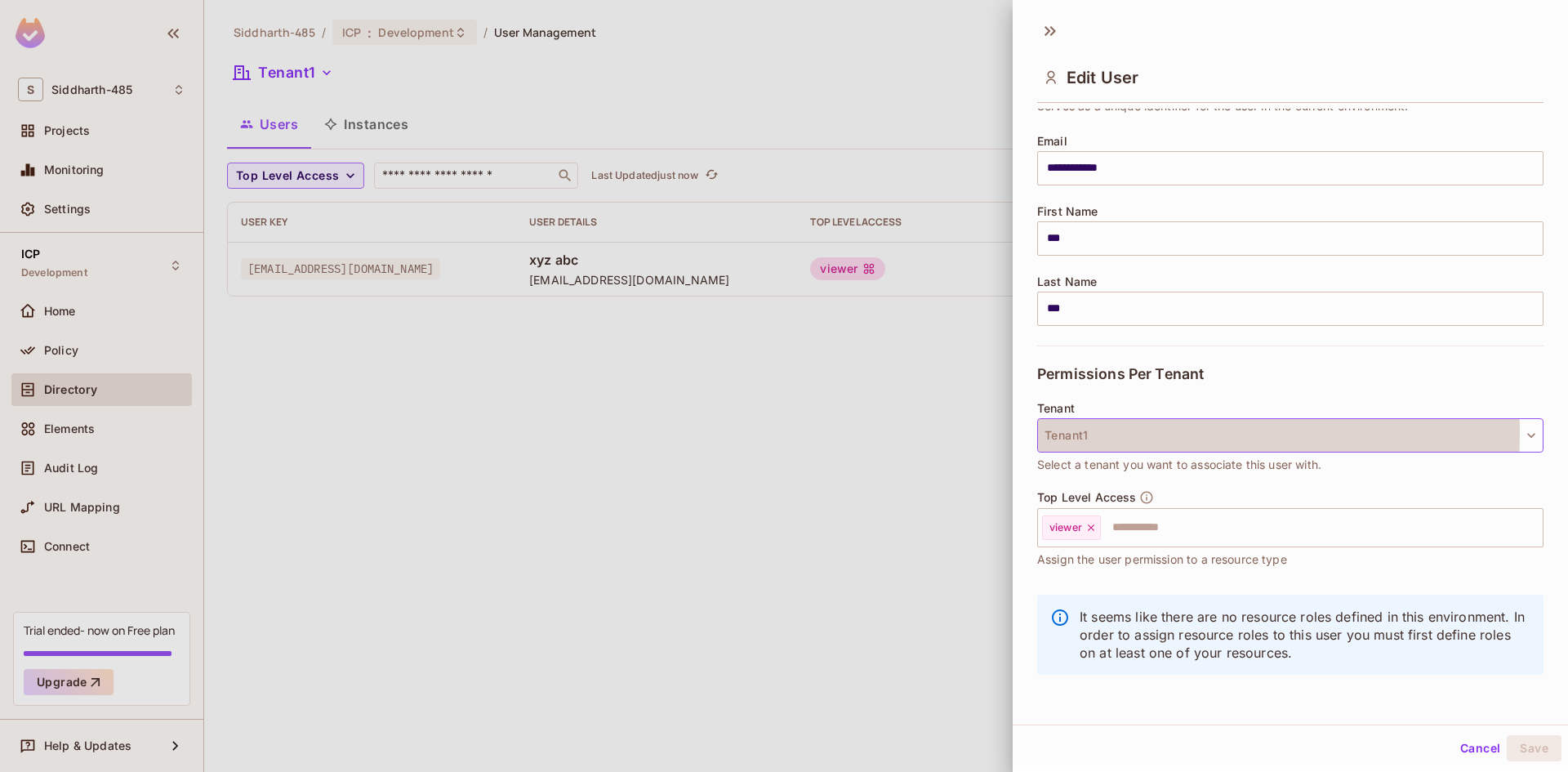
click at [1098, 434] on button "Tenant1" at bounding box center [1290, 435] width 506 height 34
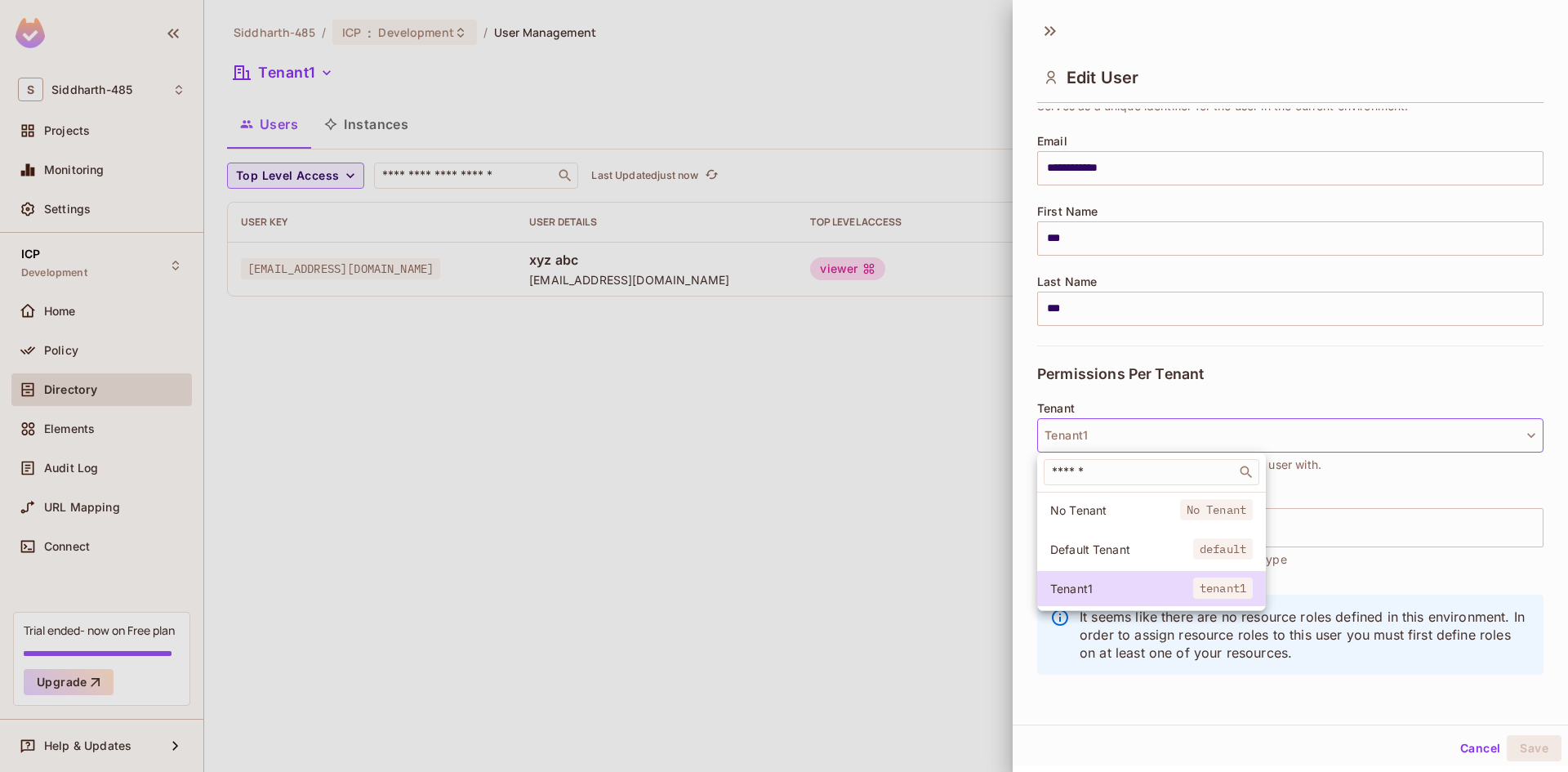
click at [1385, 539] on div at bounding box center [784, 386] width 1568 height 772
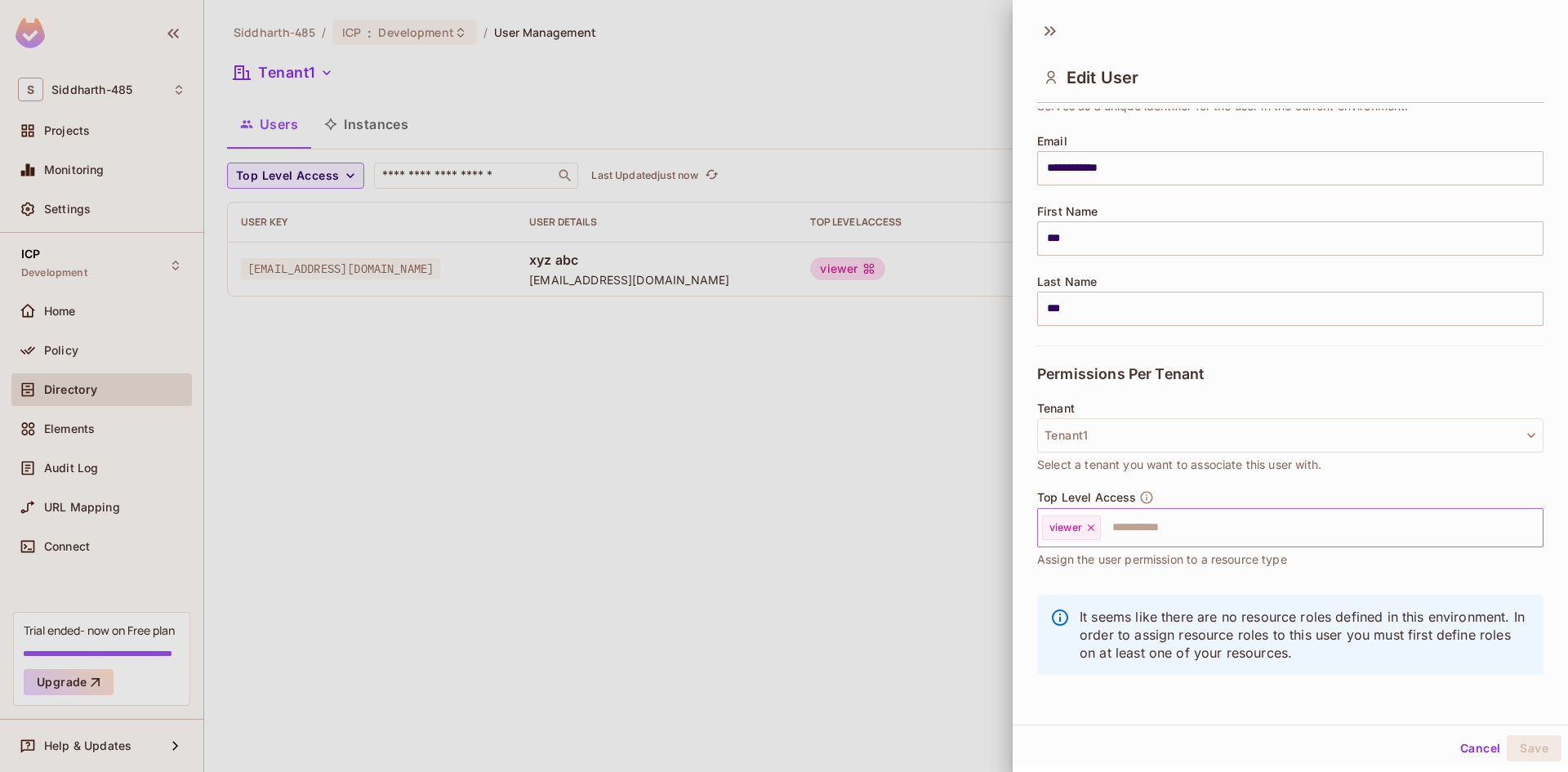
click at [1267, 531] on input "text" at bounding box center [1307, 528] width 409 height 33
click at [1262, 481] on div "Tenant Tenant1 Select a tenant you want to associate this user with." at bounding box center [1290, 445] width 506 height 88
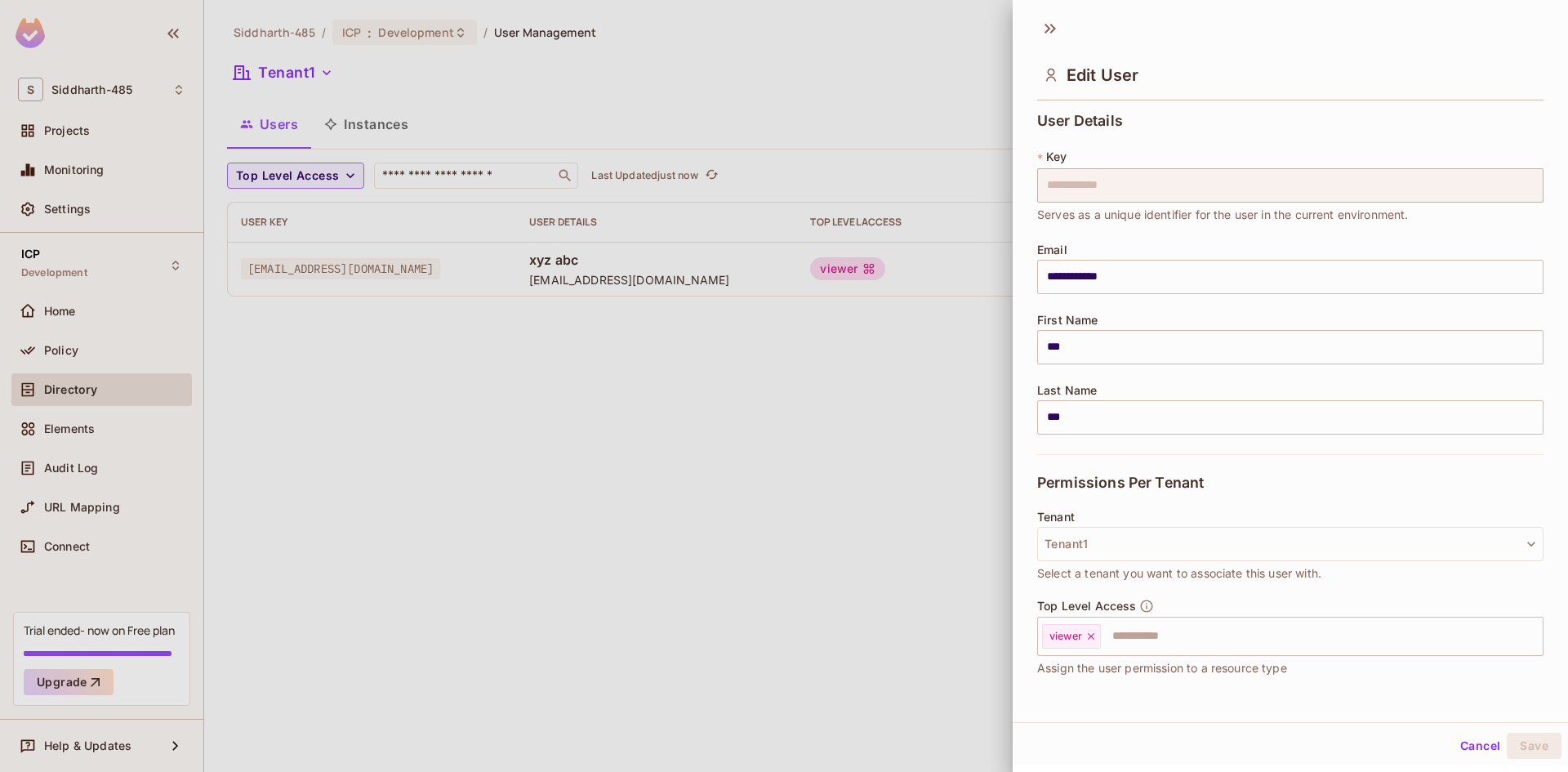
click at [641, 400] on div at bounding box center [784, 386] width 1568 height 772
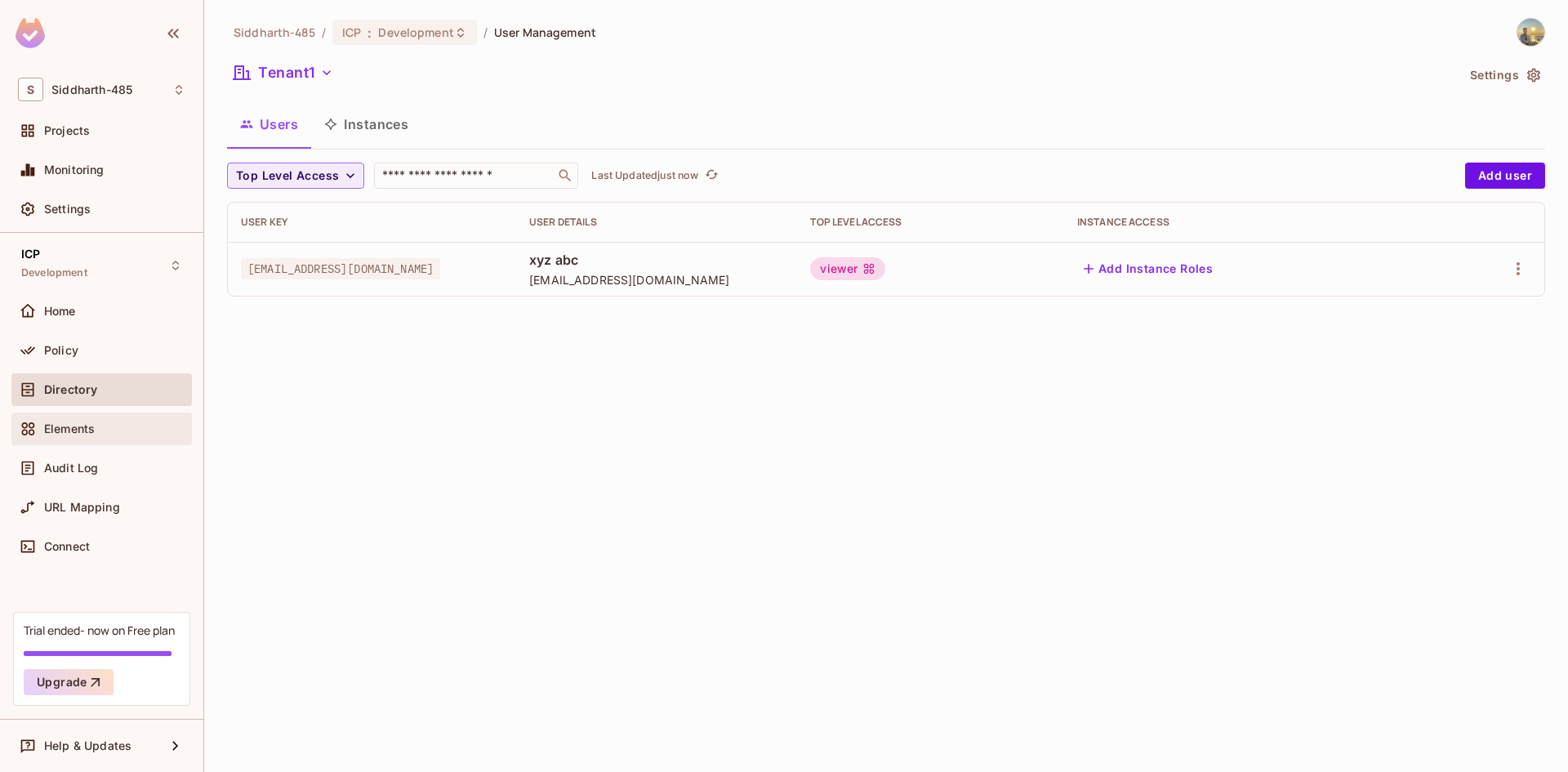
click at [112, 441] on div "Elements" at bounding box center [102, 429] width 180 height 33
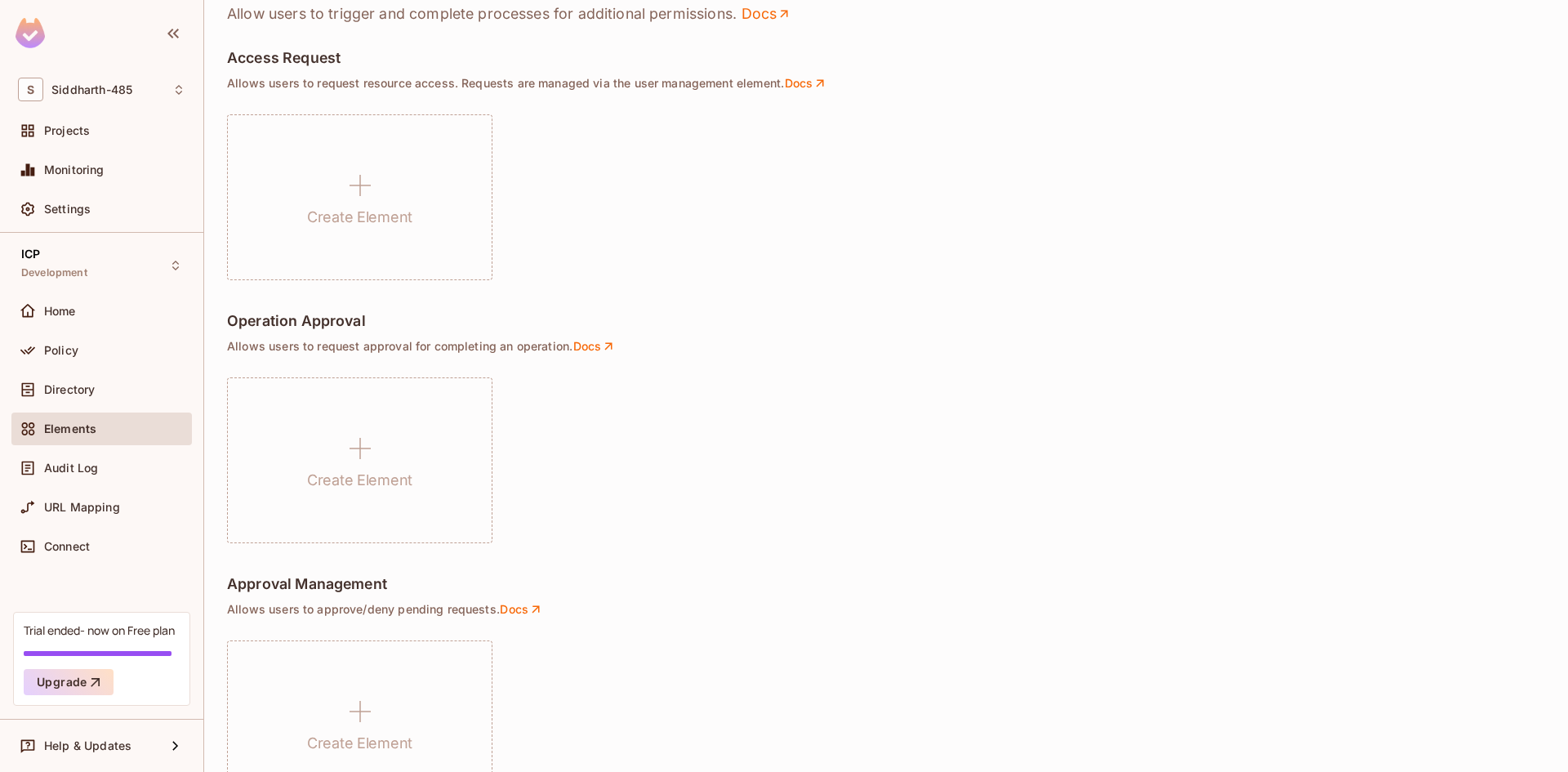
scroll to position [1048, 0]
